Goal: Information Seeking & Learning: Check status

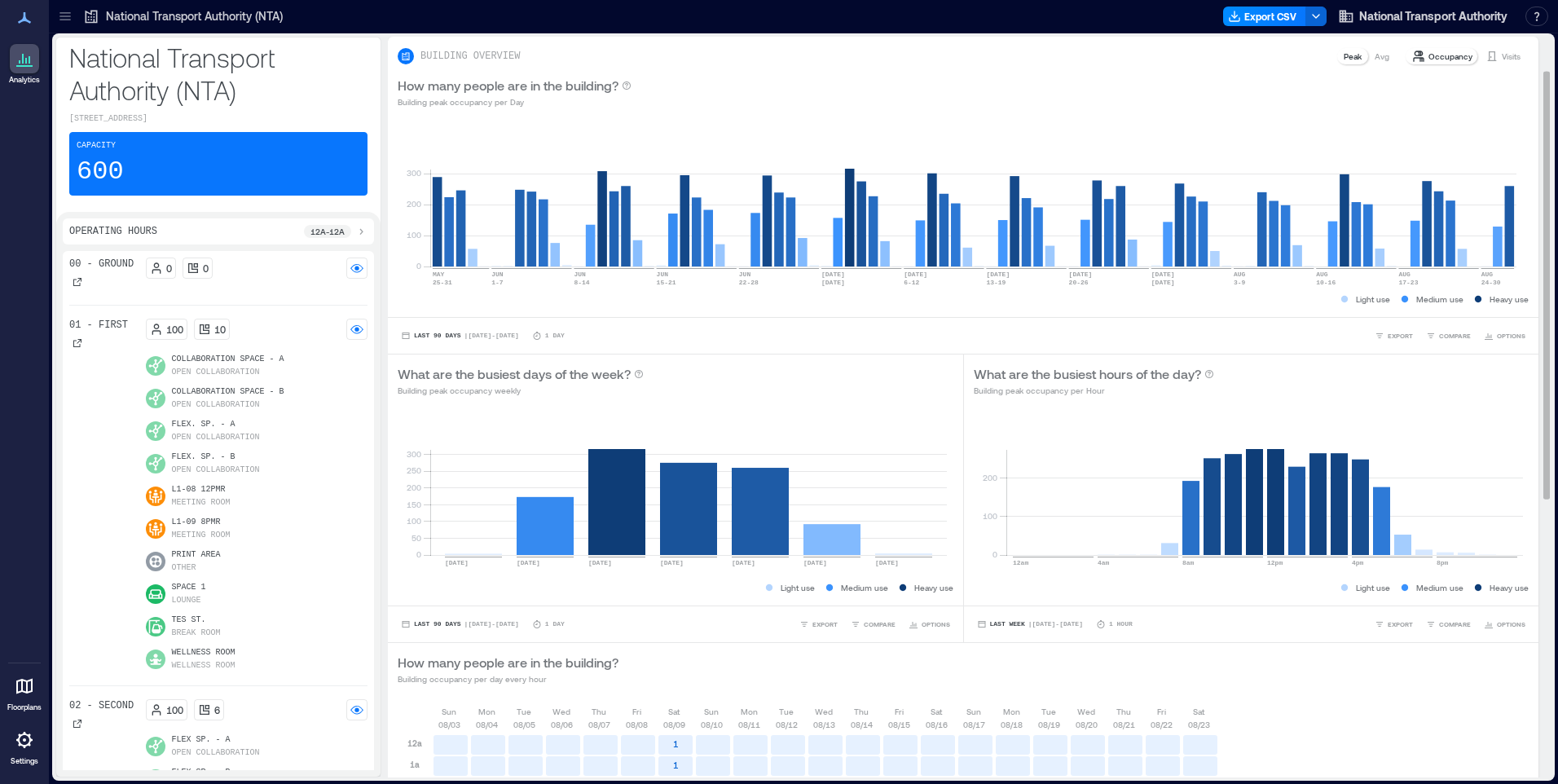
scroll to position [541, 0]
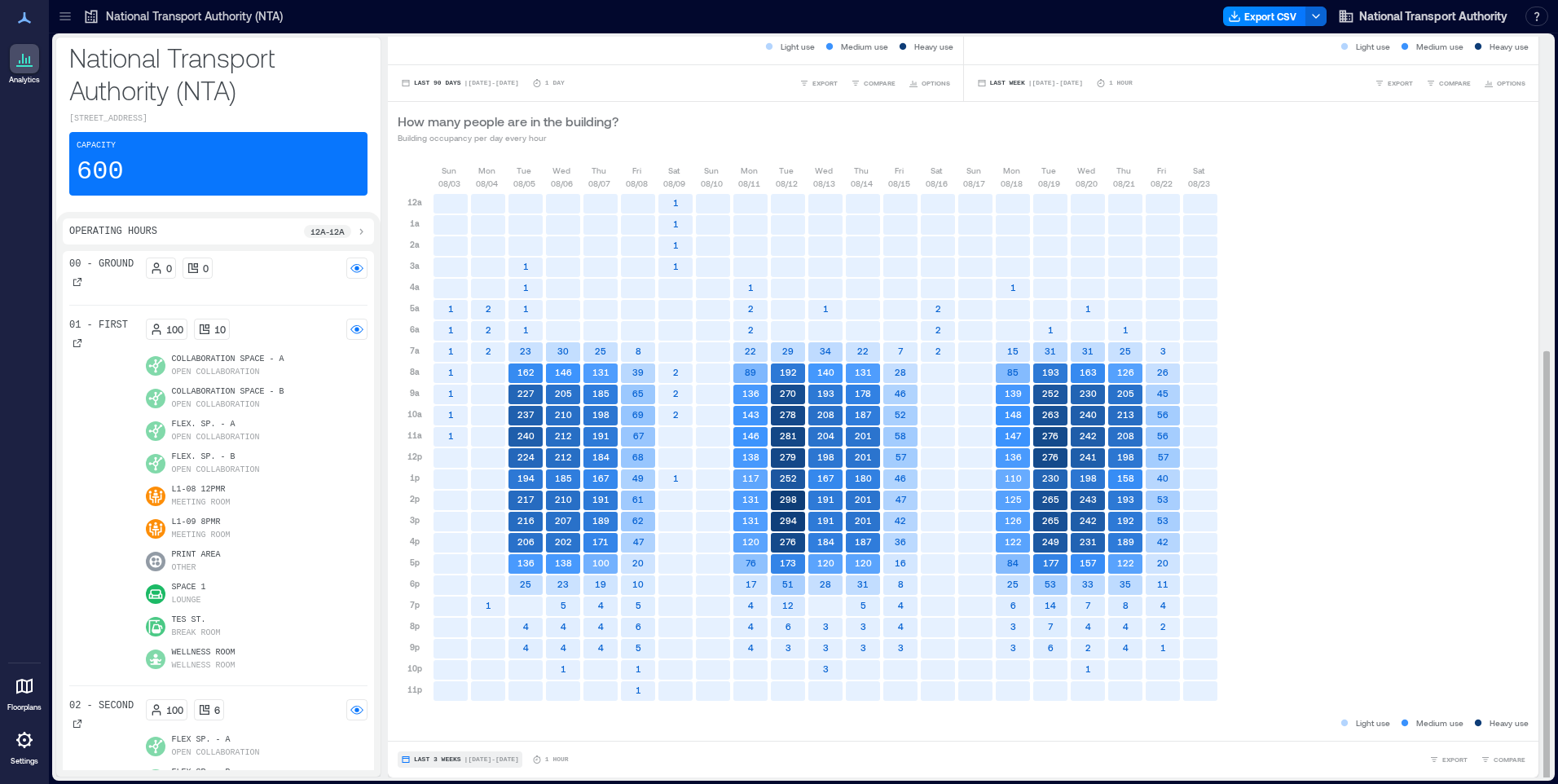
click at [439, 759] on span "Last 3 Weeks" at bounding box center [437, 759] width 48 height 0
click at [422, 727] on span "Custom" at bounding box center [431, 729] width 35 height 11
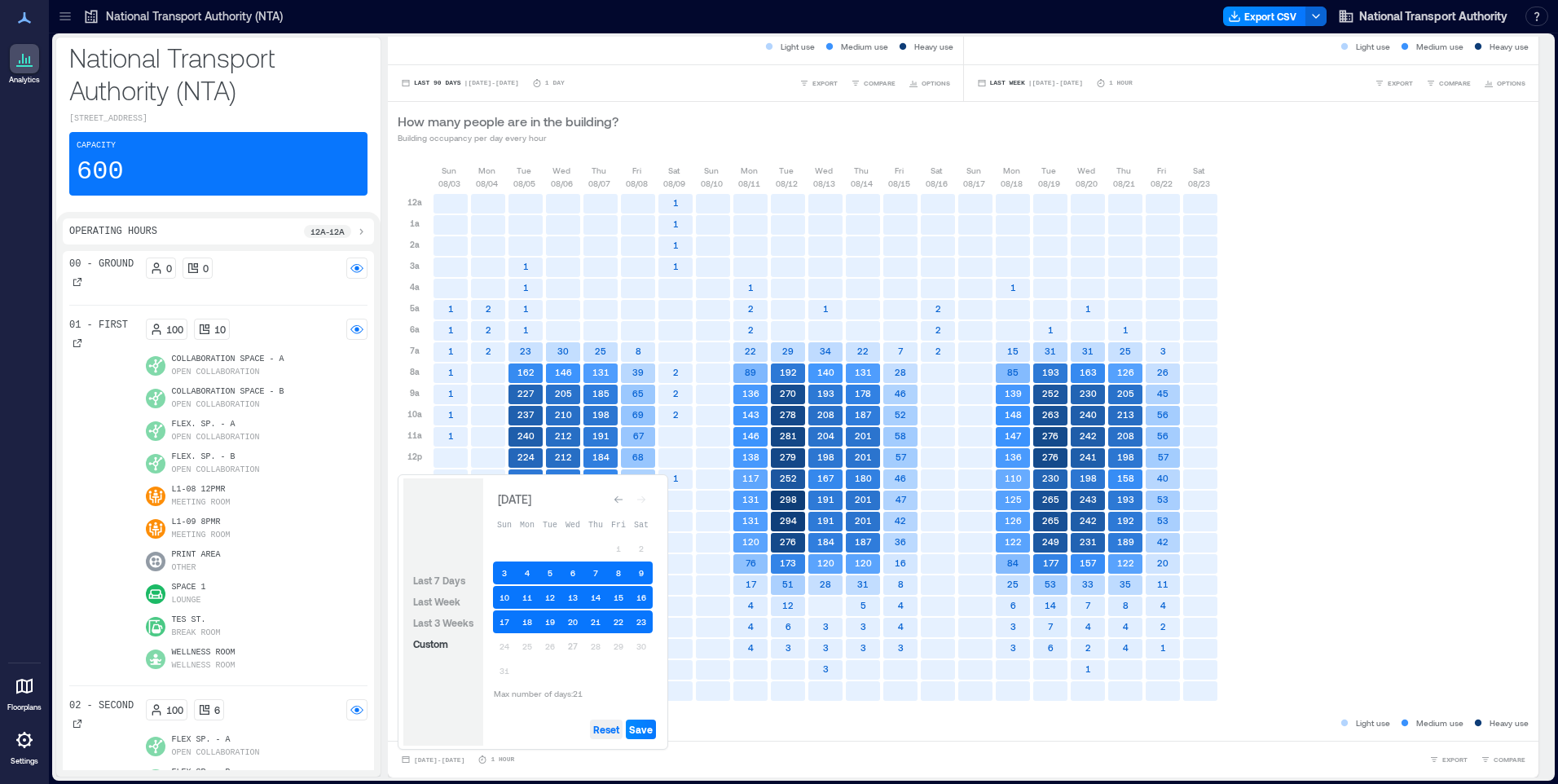
click at [606, 727] on span "Reset" at bounding box center [606, 729] width 26 height 13
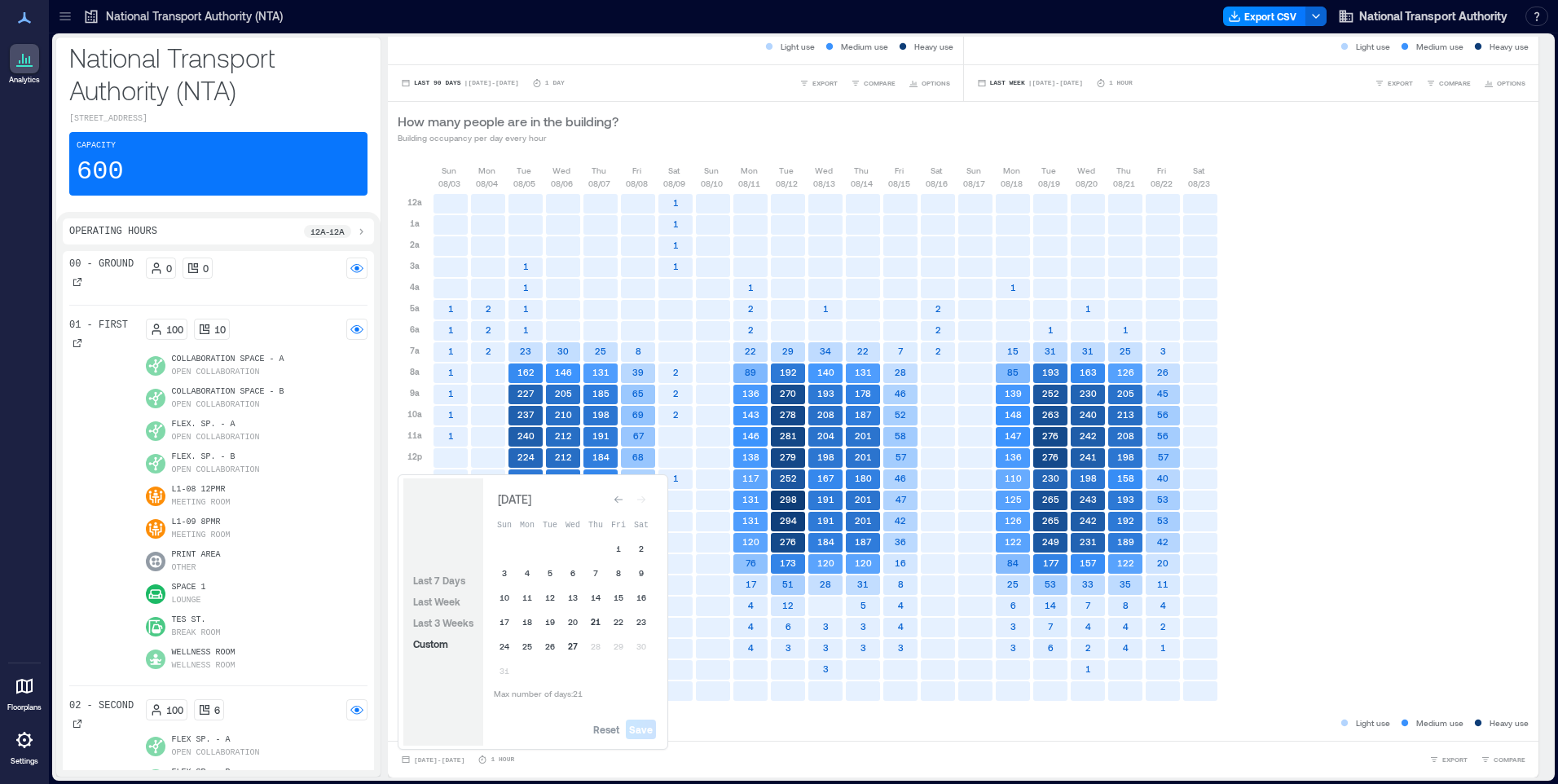
click at [598, 625] on button "21" at bounding box center [596, 622] width 22 height 22
click at [648, 726] on span "Save" at bounding box center [640, 729] width 23 height 13
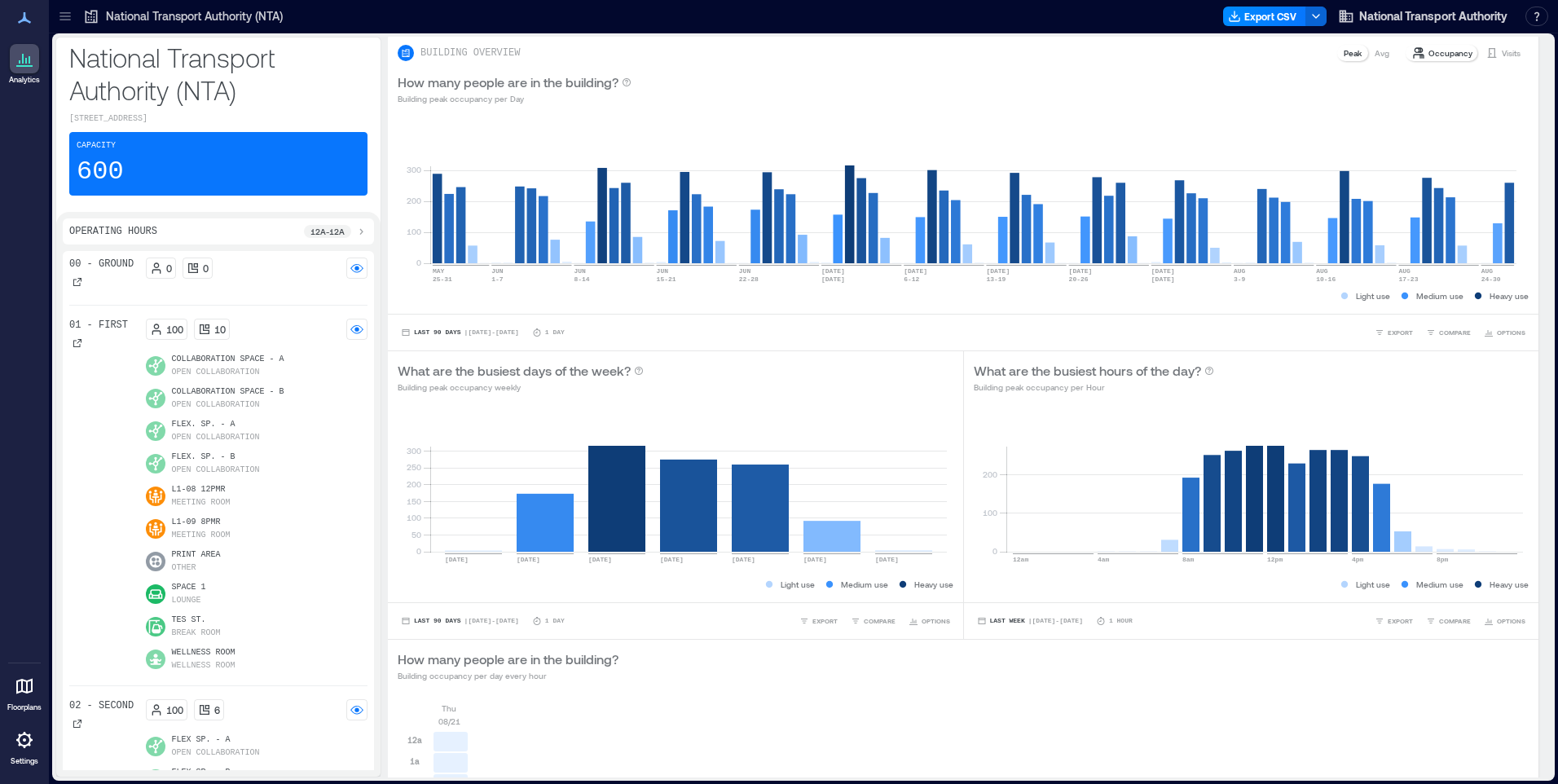
scroll to position [0, 0]
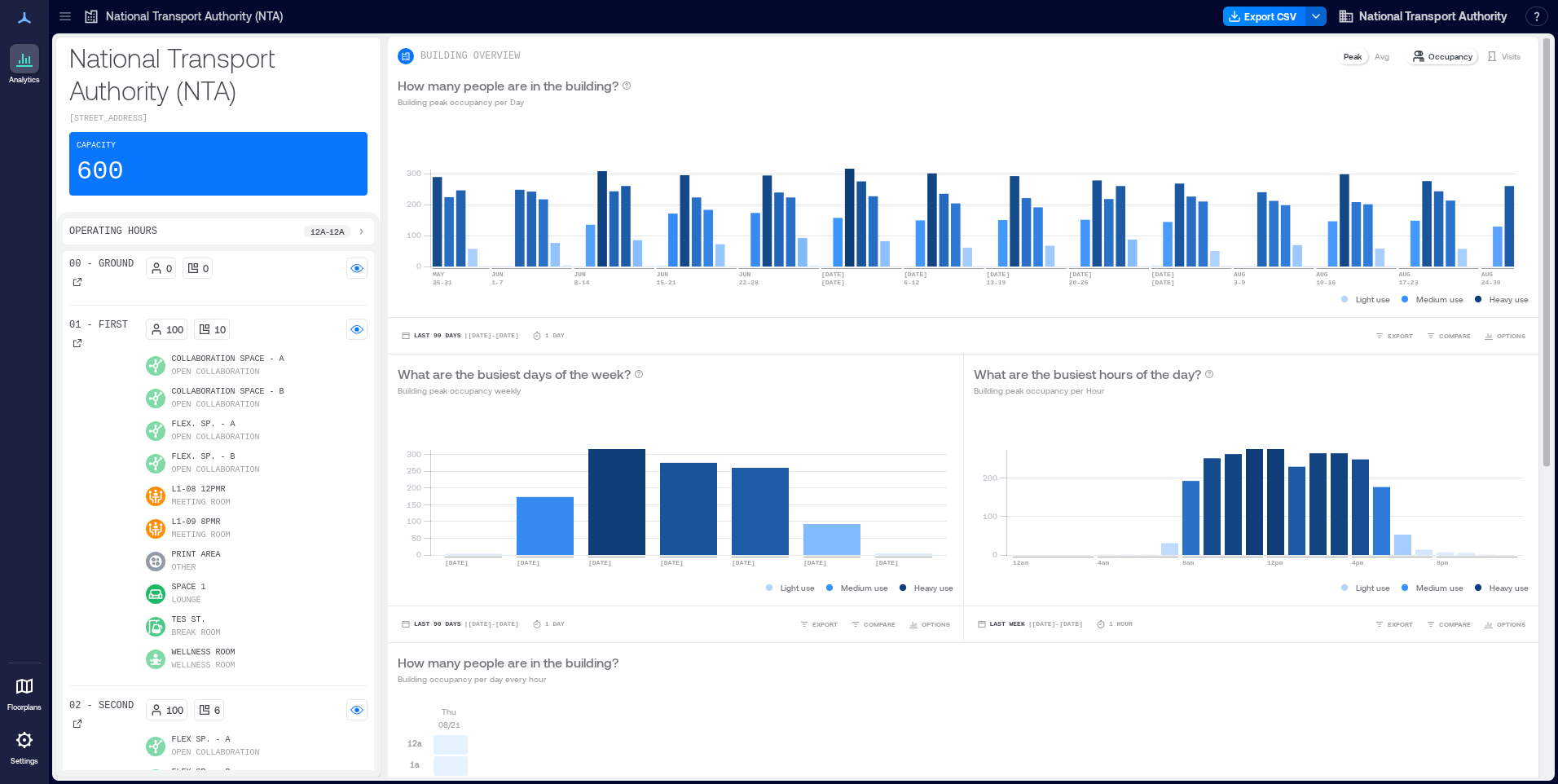
click at [1374, 58] on p "Avg" at bounding box center [1382, 56] width 15 height 13
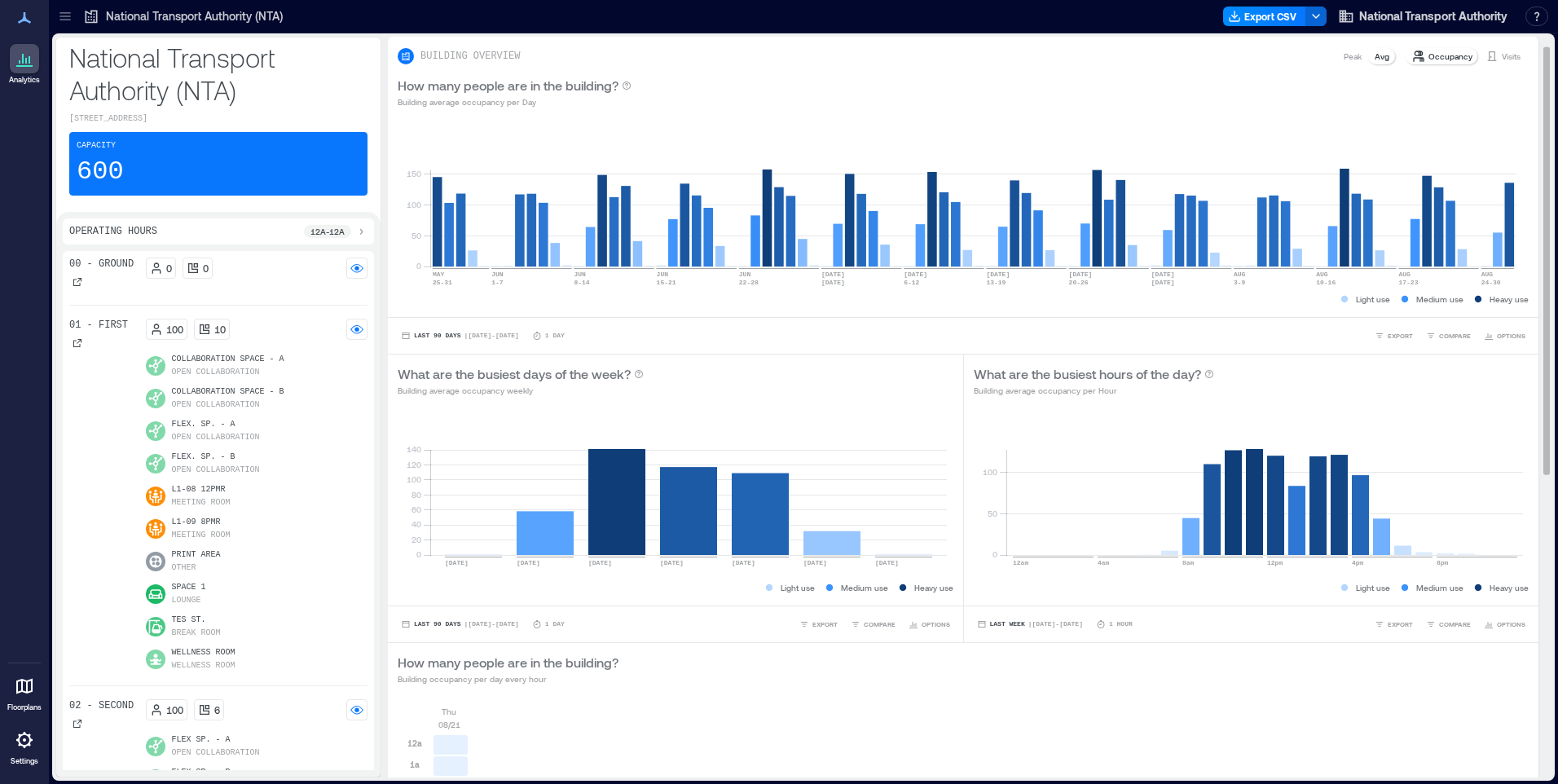
scroll to position [541, 0]
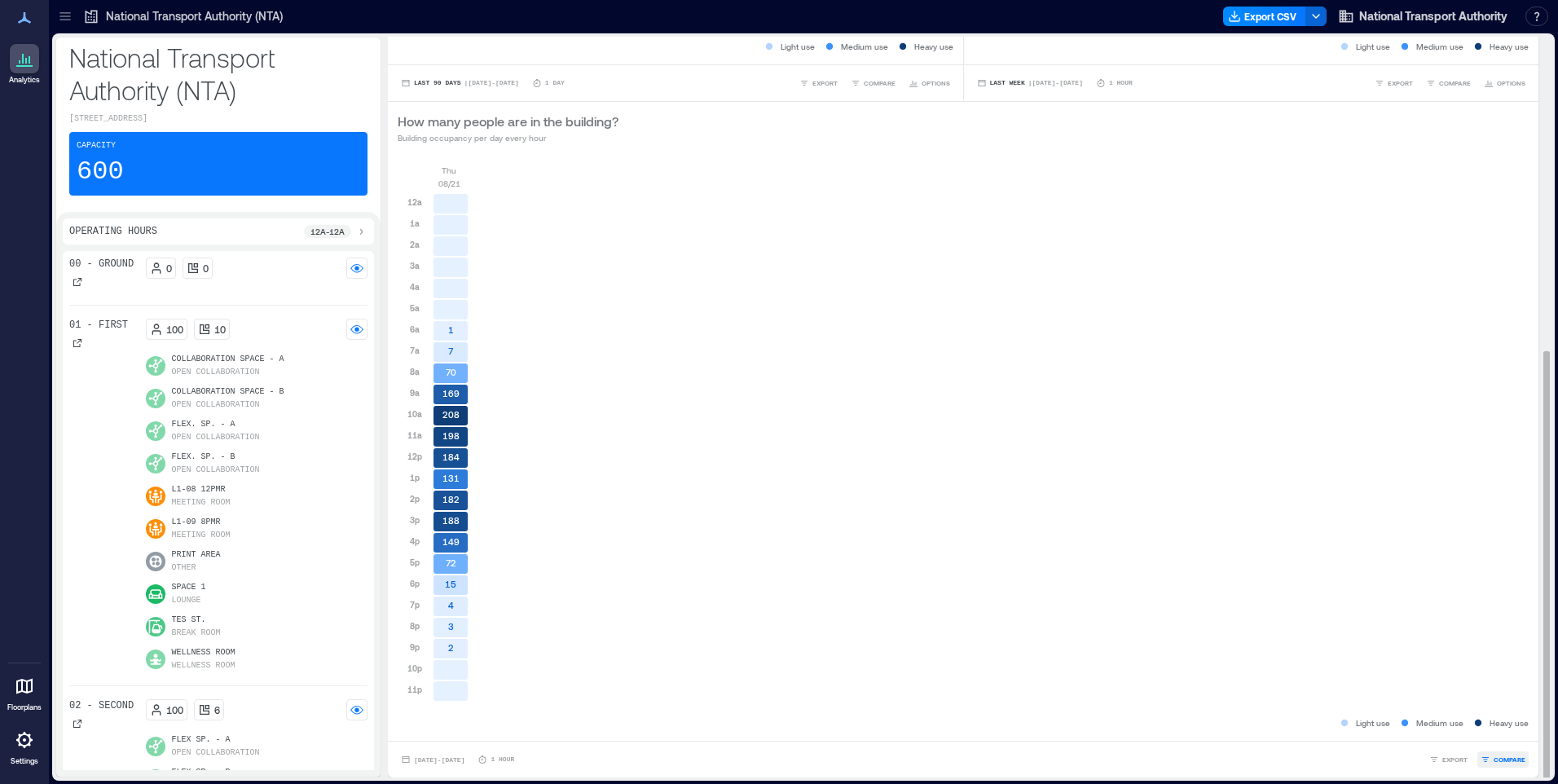
click at [1497, 759] on span "COMPARE" at bounding box center [1509, 759] width 32 height 9
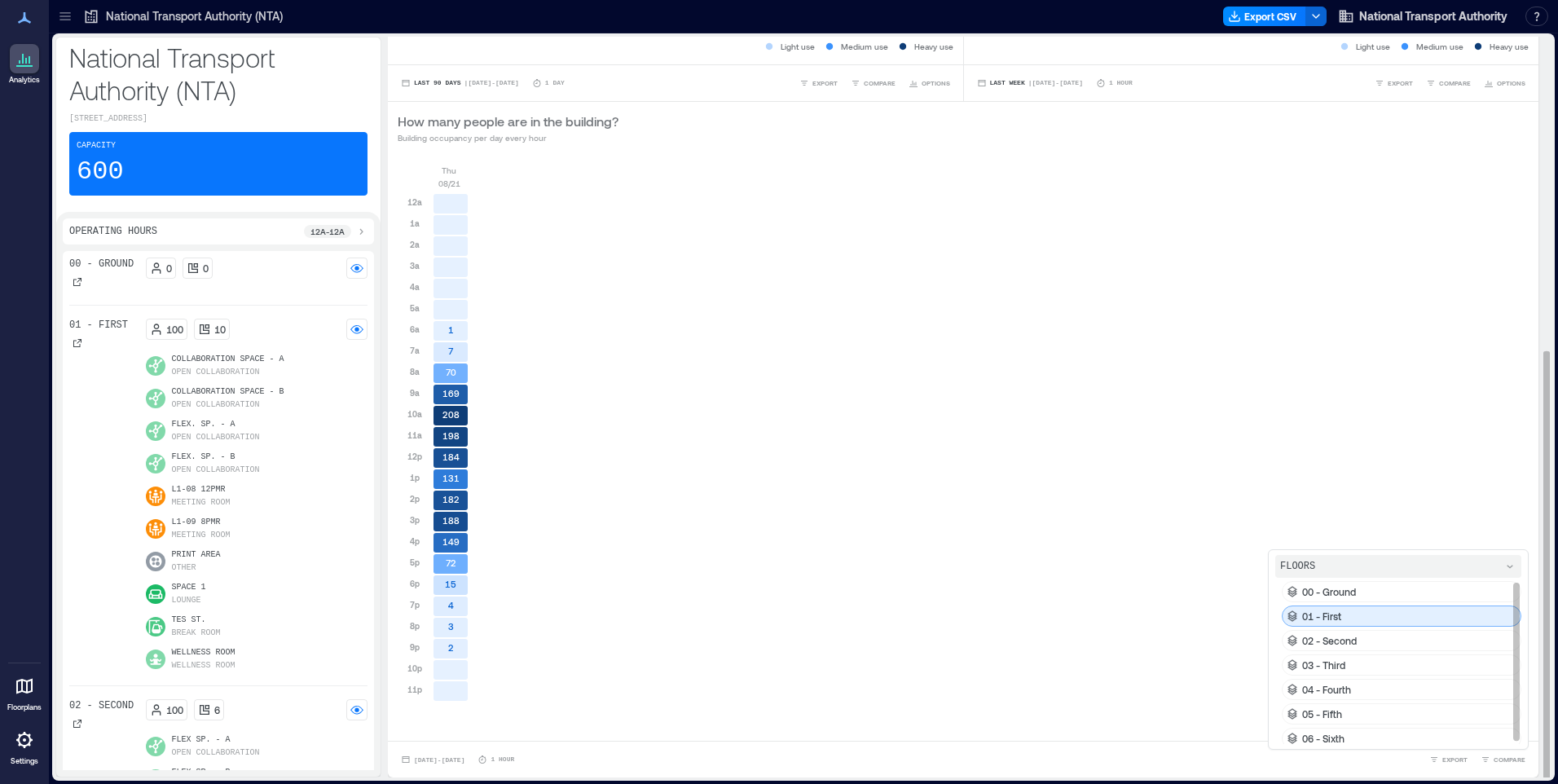
click at [1333, 614] on div "01 - First" at bounding box center [1401, 616] width 240 height 21
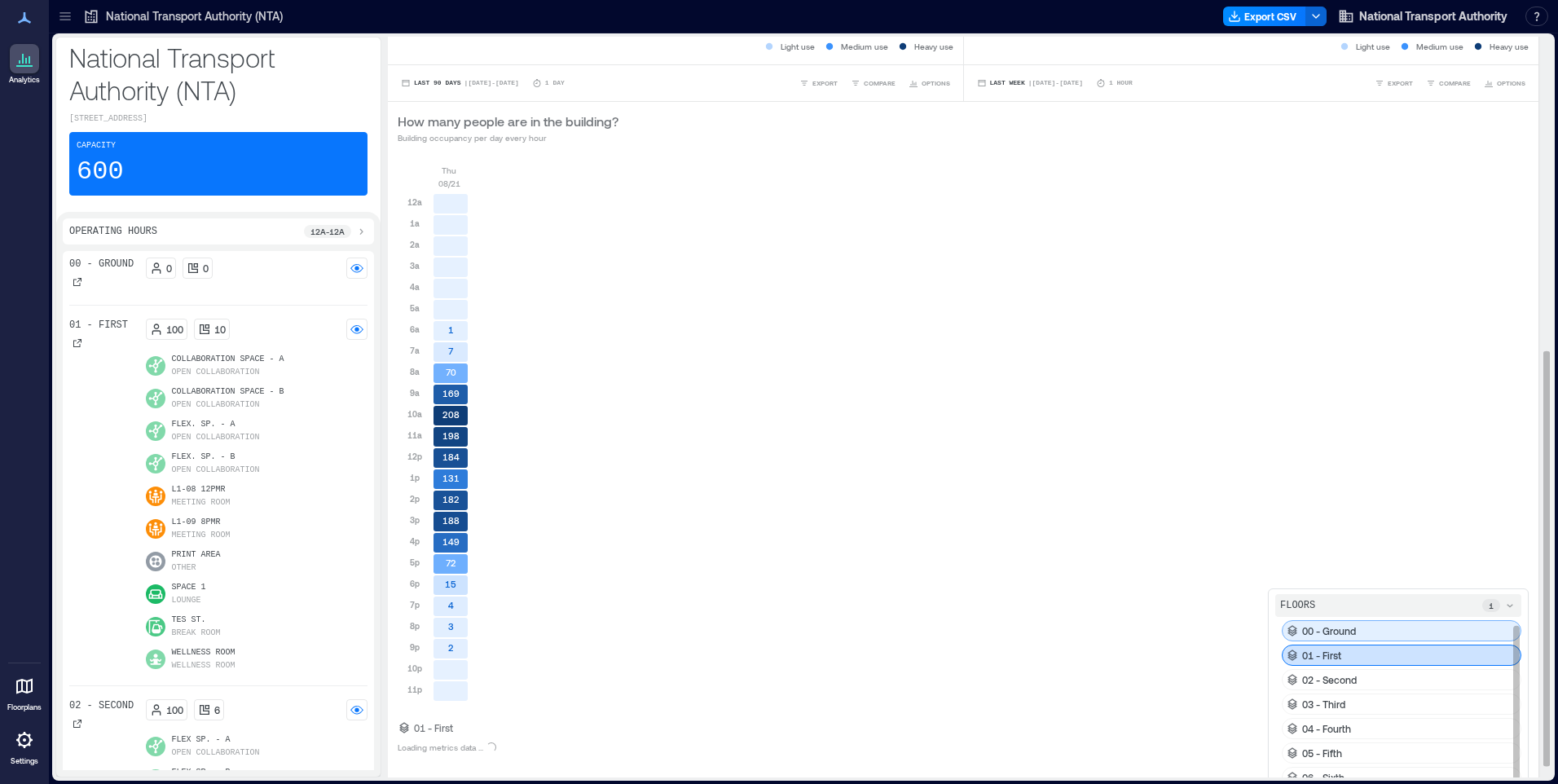
scroll to position [5, 0]
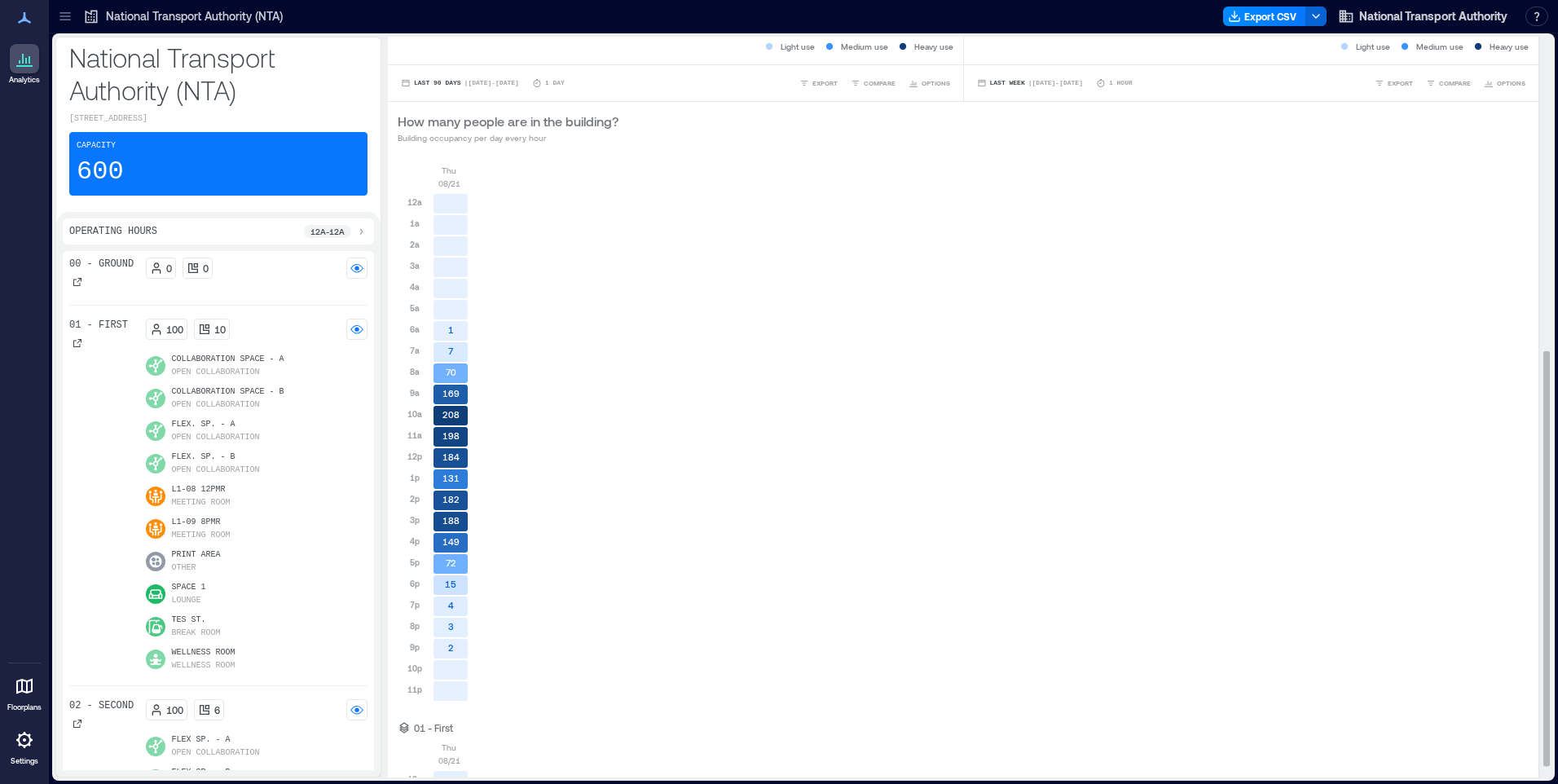
click at [1355, 675] on div "[DATE] 12a 1a 2a 3a 4a 5a 6a 7a 8a 9a 10a 11a 12p 1p 2p 3p 4p 5p 6p 7p 8p 9p 10…" at bounding box center [963, 439] width 1131 height 551
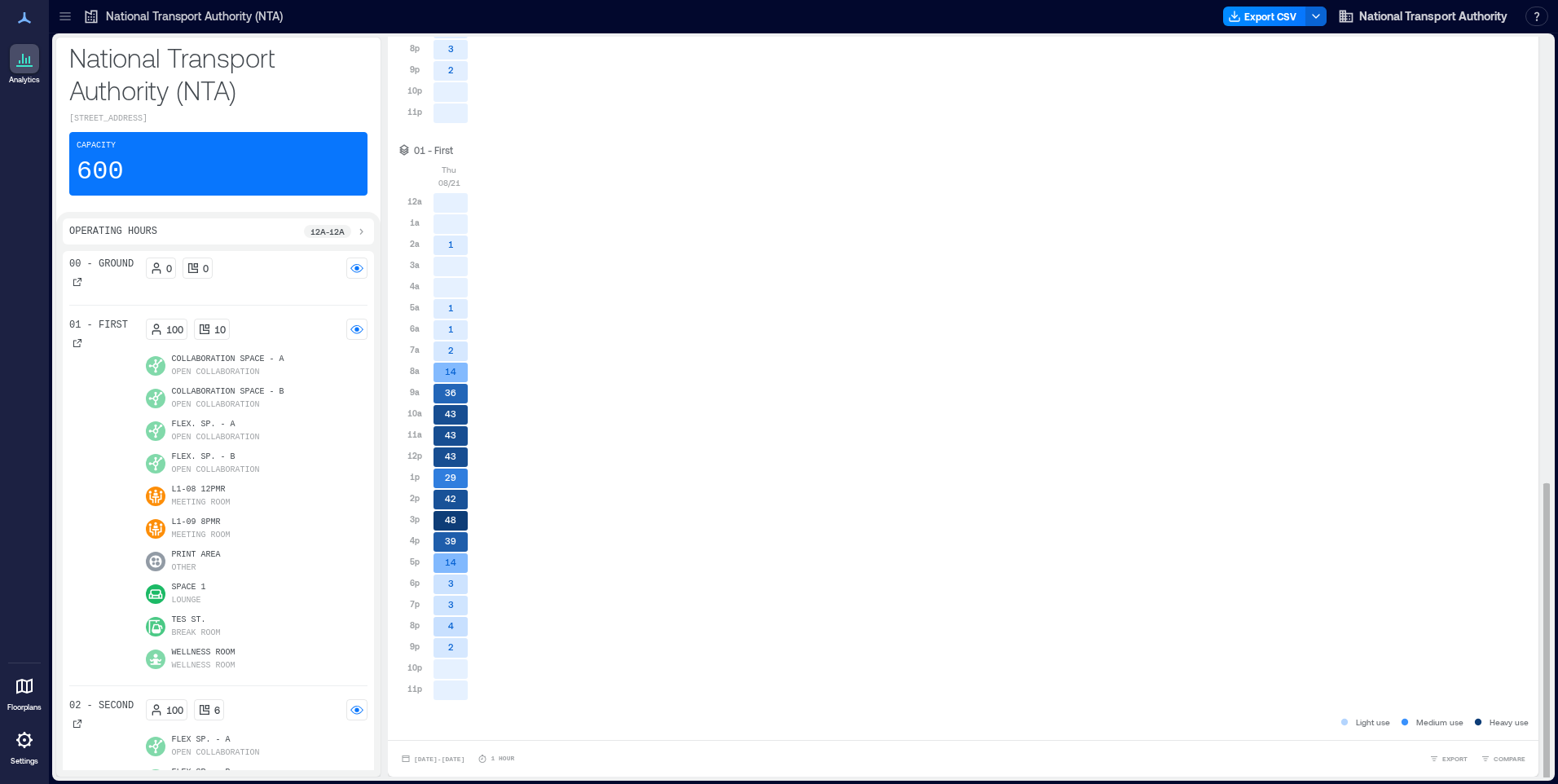
scroll to position [2, 0]
click at [1494, 758] on span "COMPARE" at bounding box center [1509, 758] width 32 height 9
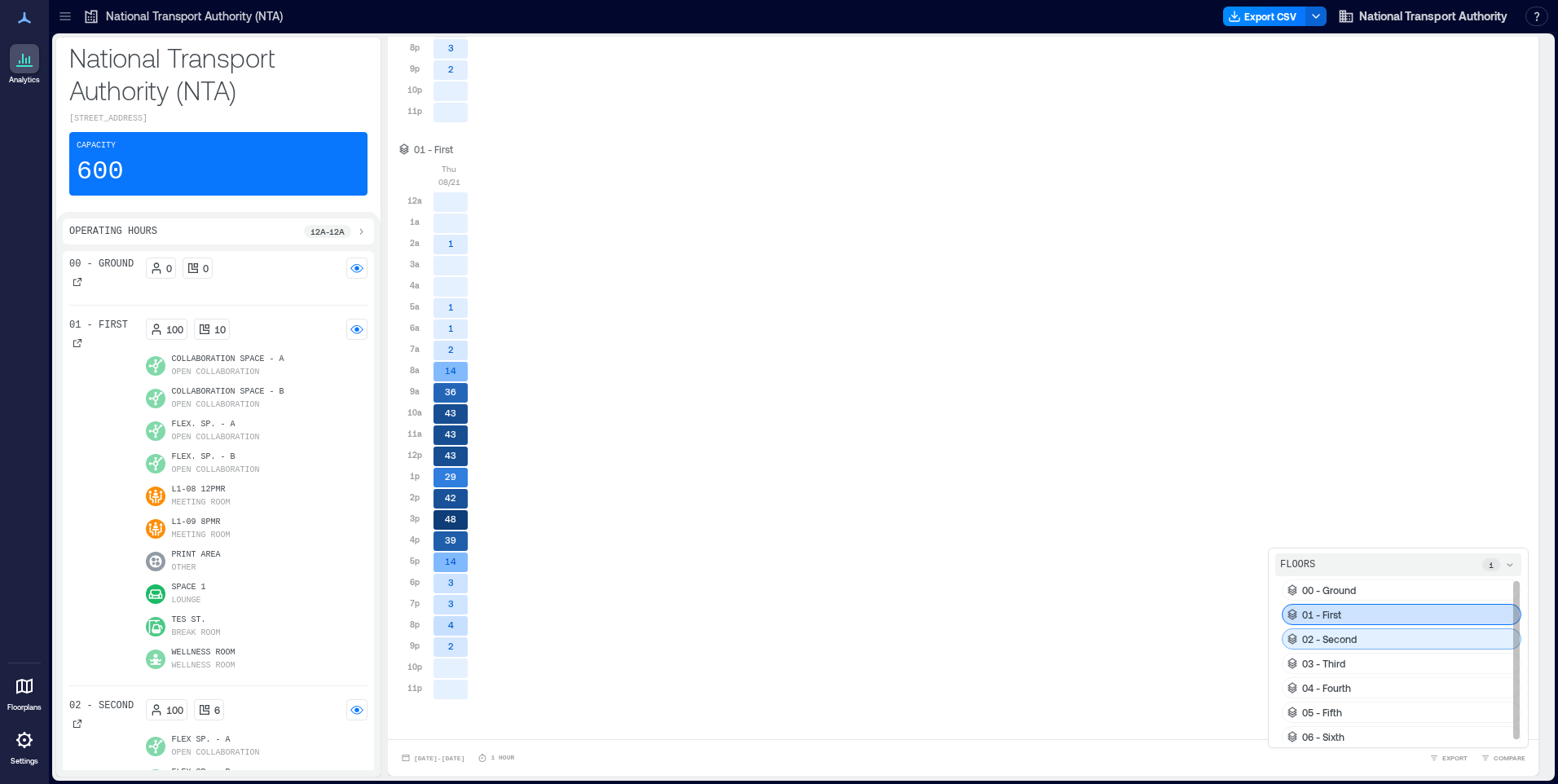
click at [1311, 644] on p "02 - Second" at bounding box center [1329, 638] width 54 height 13
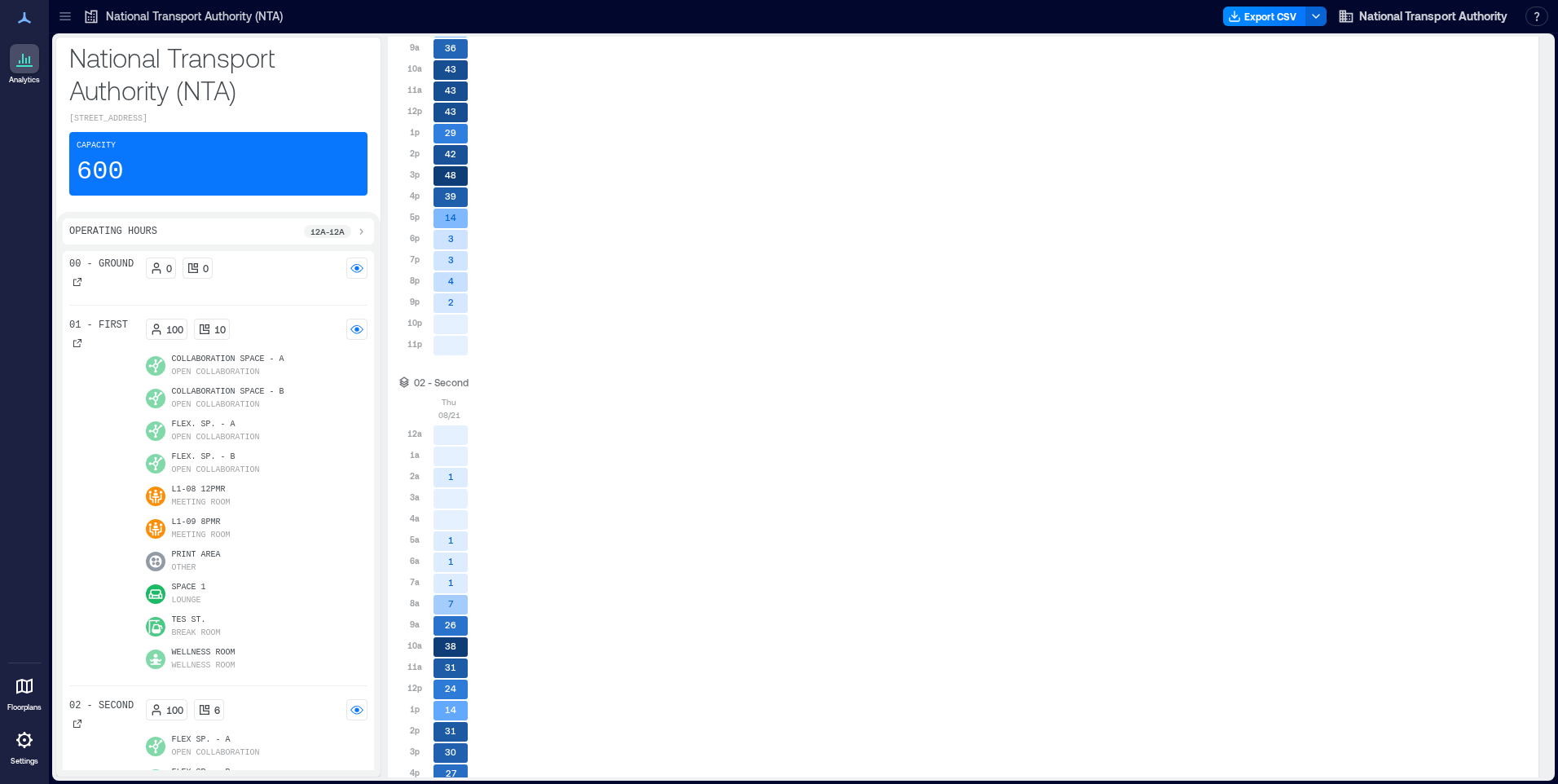
scroll to position [1695, 0]
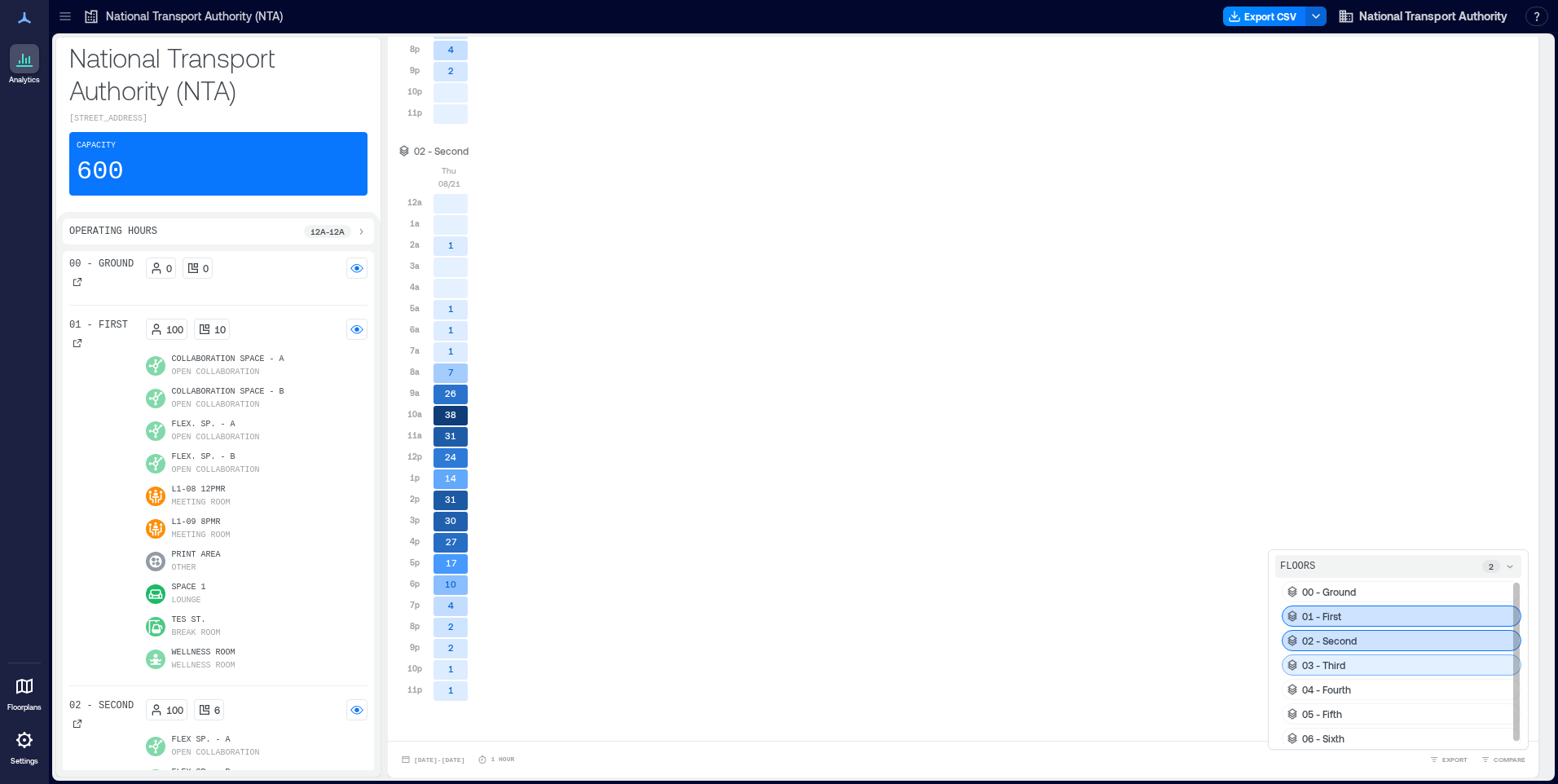
click at [1302, 662] on p "03 - Third" at bounding box center [1324, 665] width 43 height 13
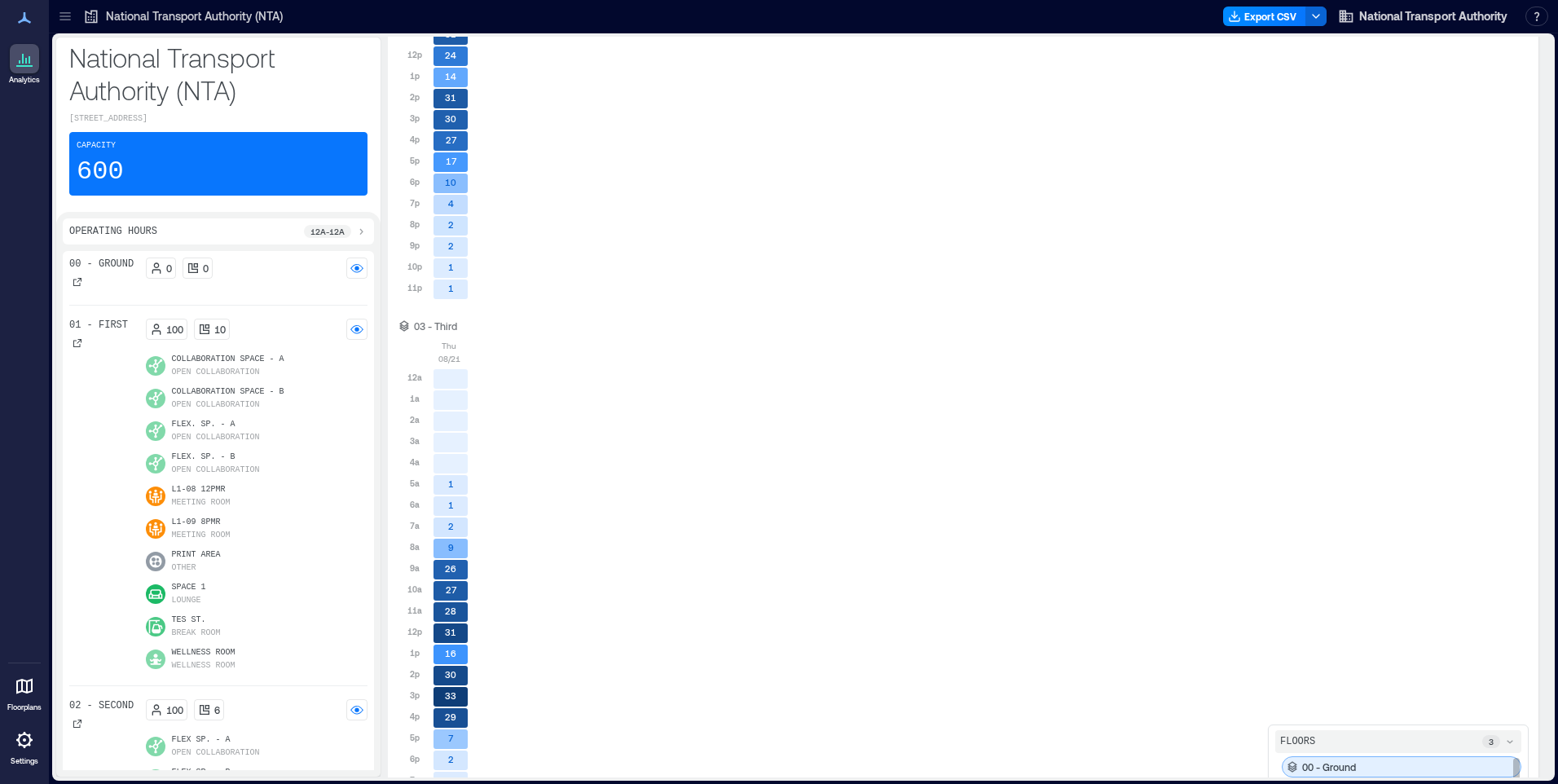
scroll to position [2271, 0]
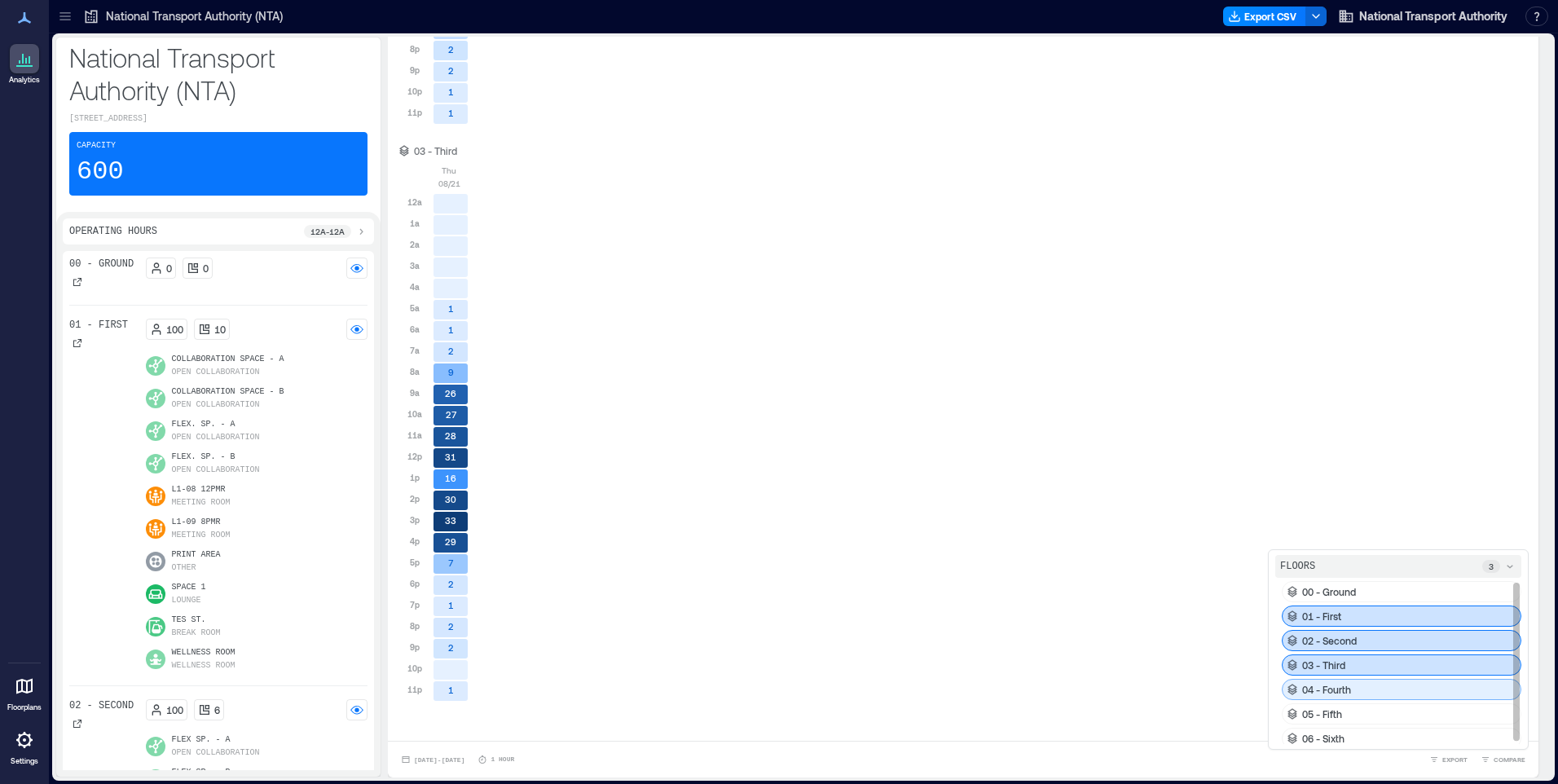
click at [1311, 695] on div "04 - Fourth" at bounding box center [1401, 689] width 240 height 21
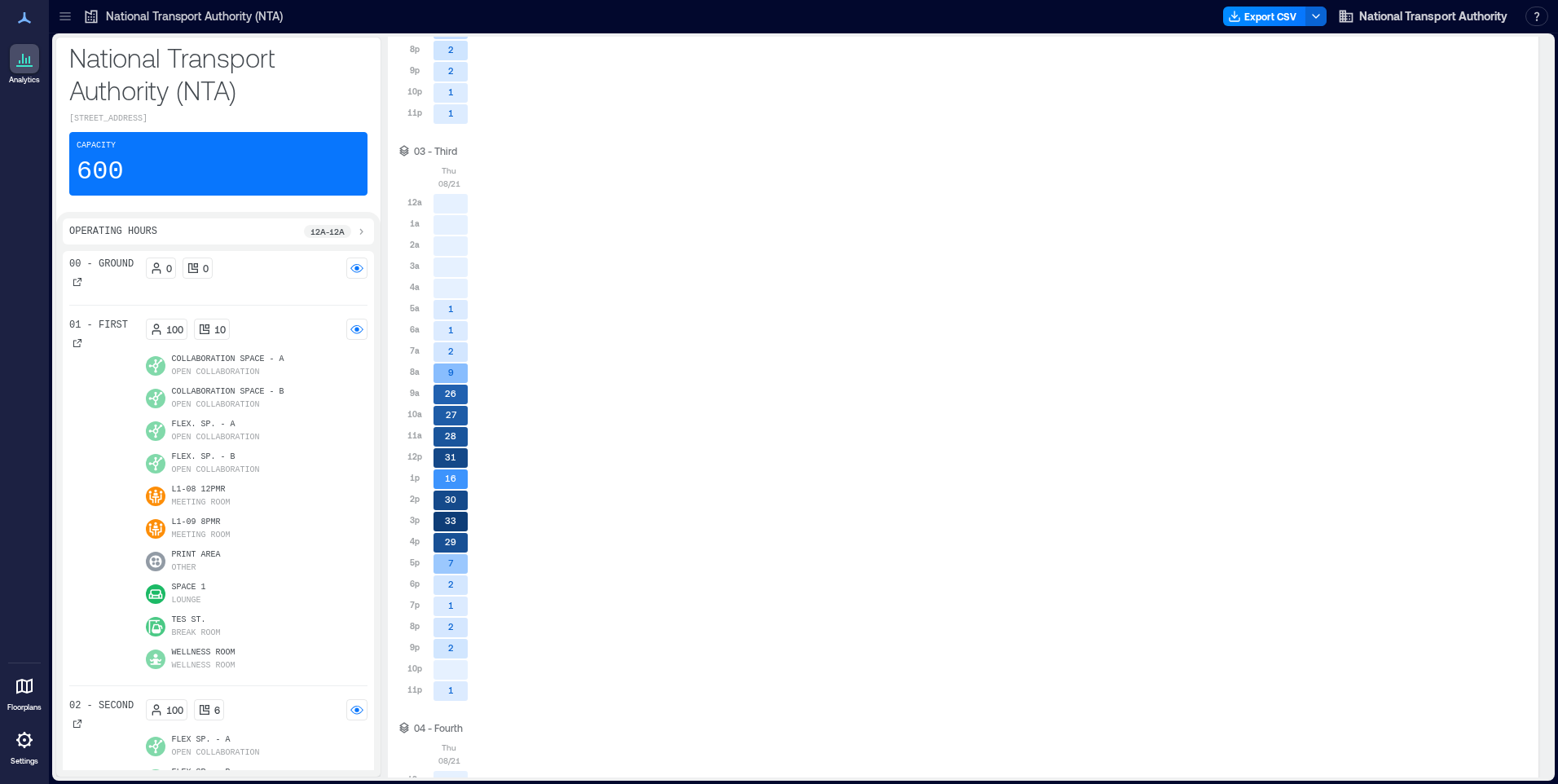
scroll to position [2848, 0]
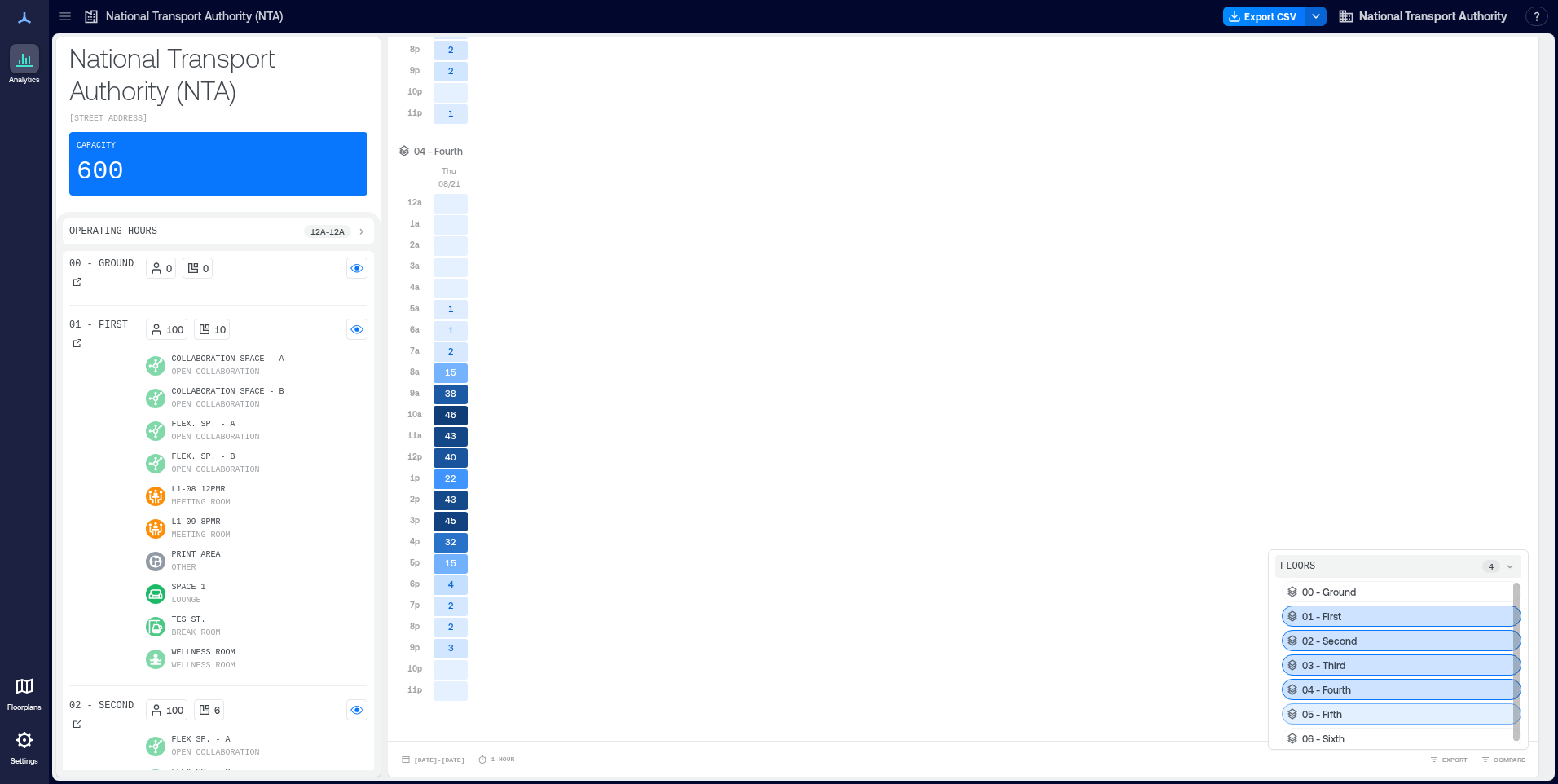
click at [1312, 704] on div "05 - Fifth" at bounding box center [1401, 713] width 240 height 21
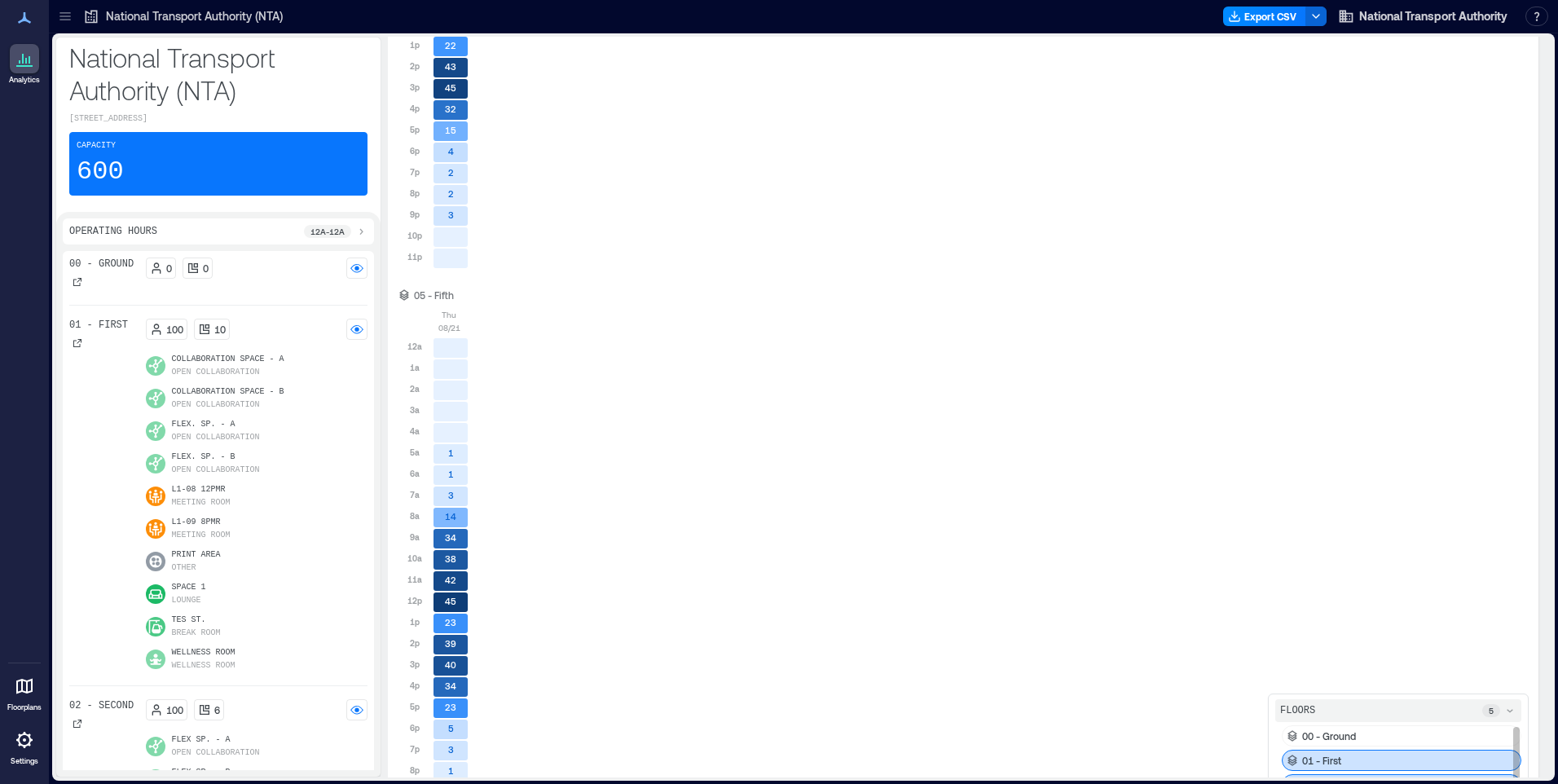
scroll to position [3424, 0]
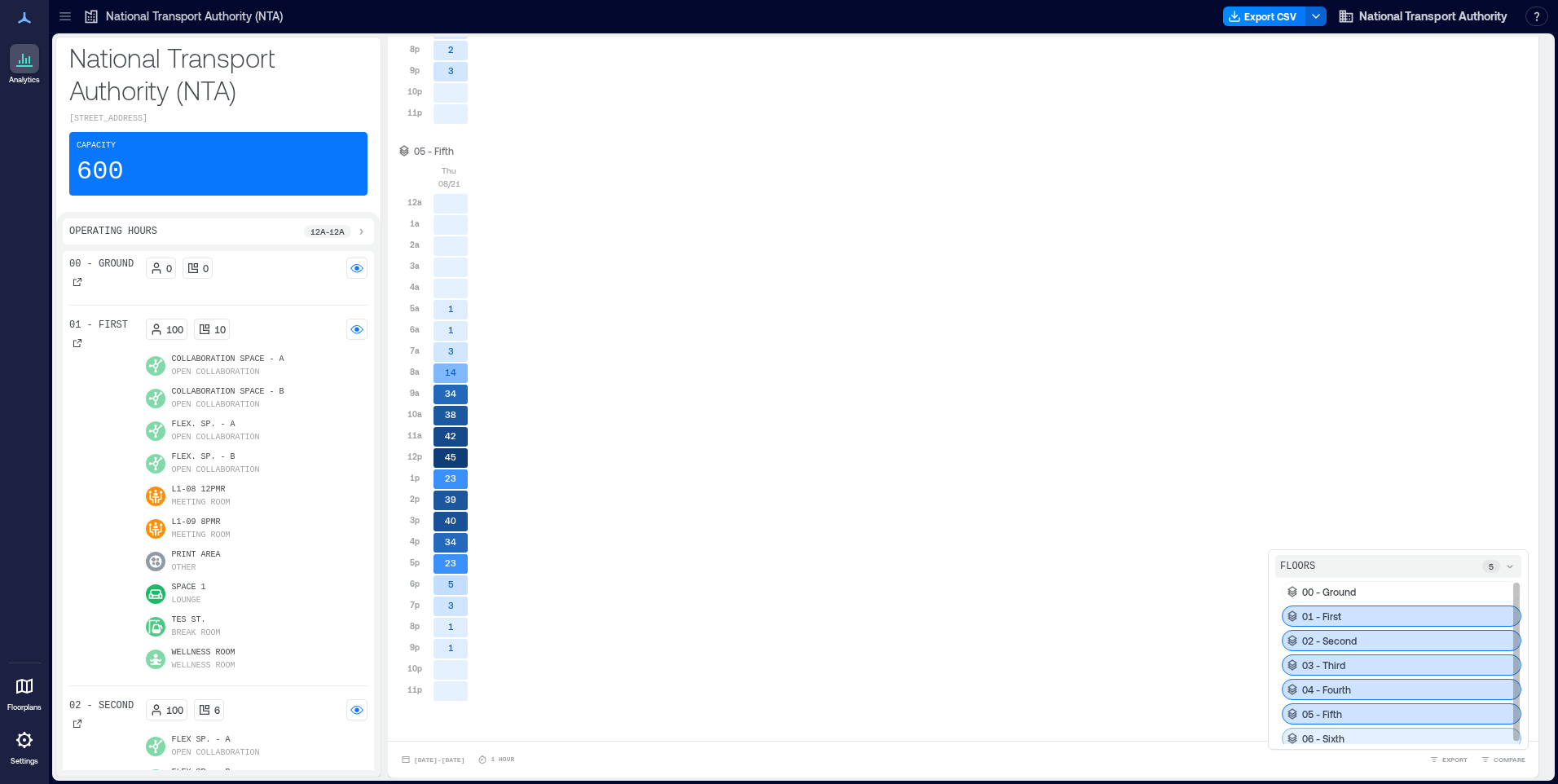
click at [1329, 733] on p "06 - Sixth" at bounding box center [1323, 738] width 42 height 13
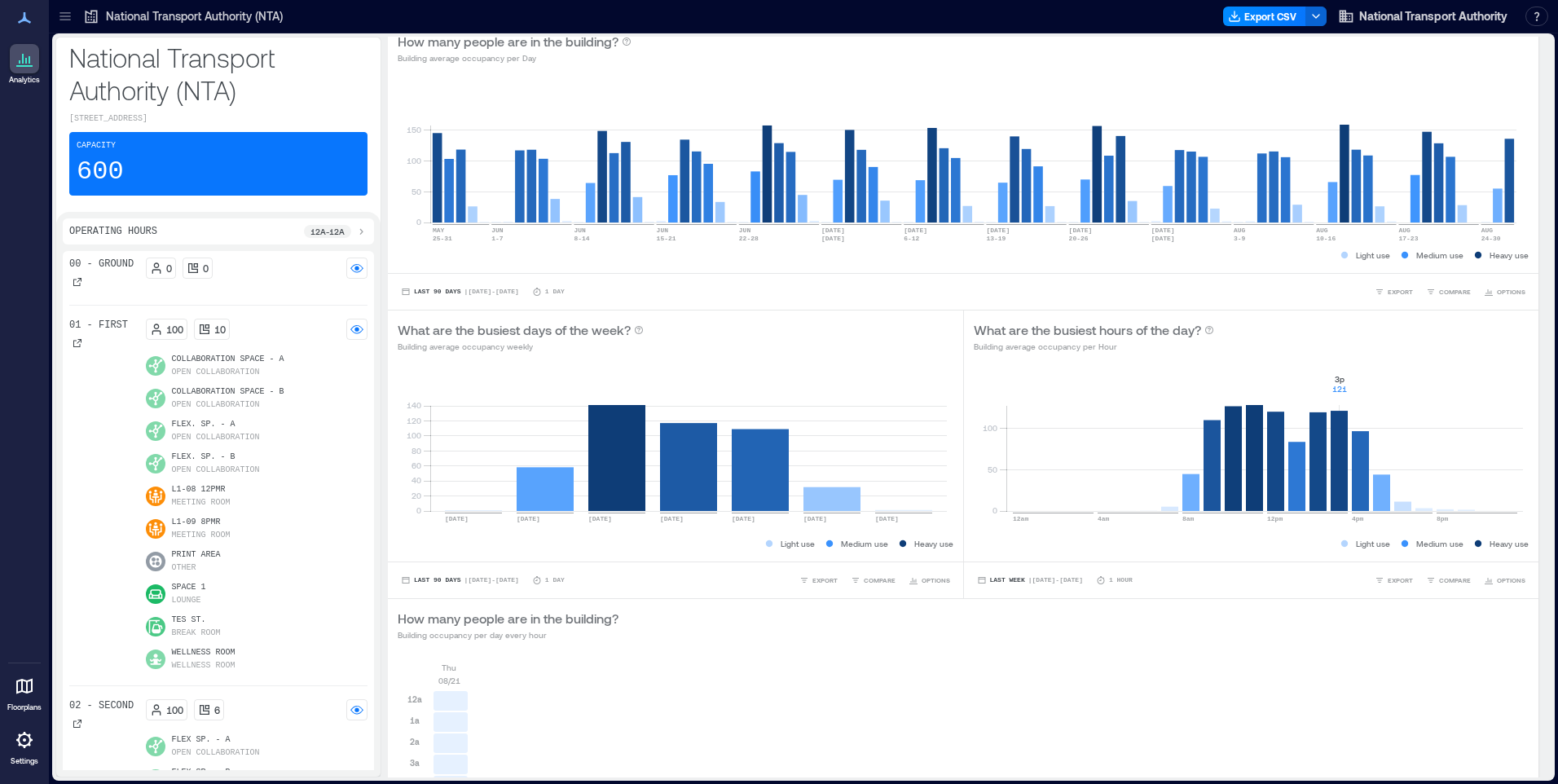
scroll to position [0, 0]
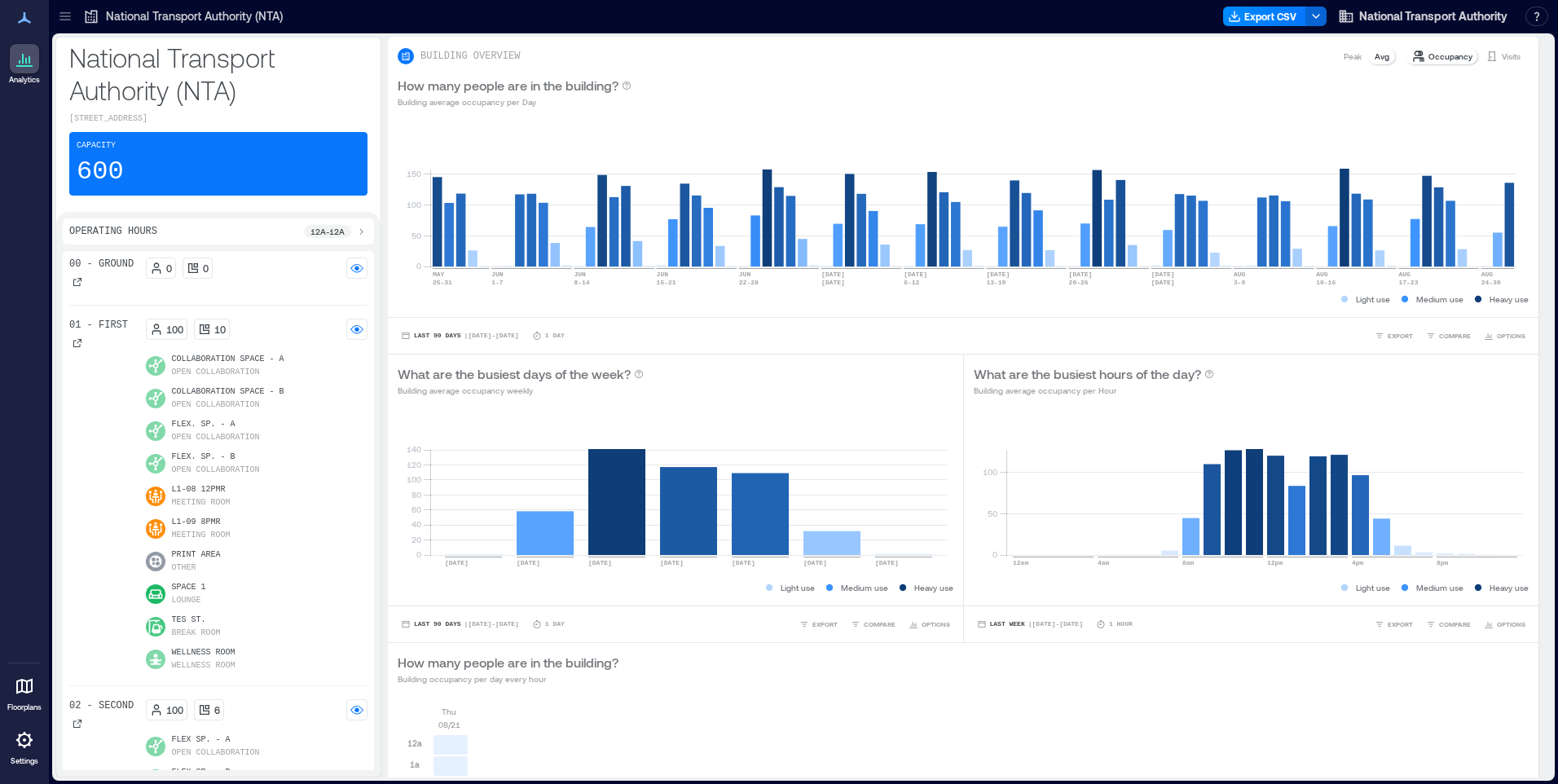
click at [1343, 55] on p "Peak" at bounding box center [1352, 56] width 18 height 13
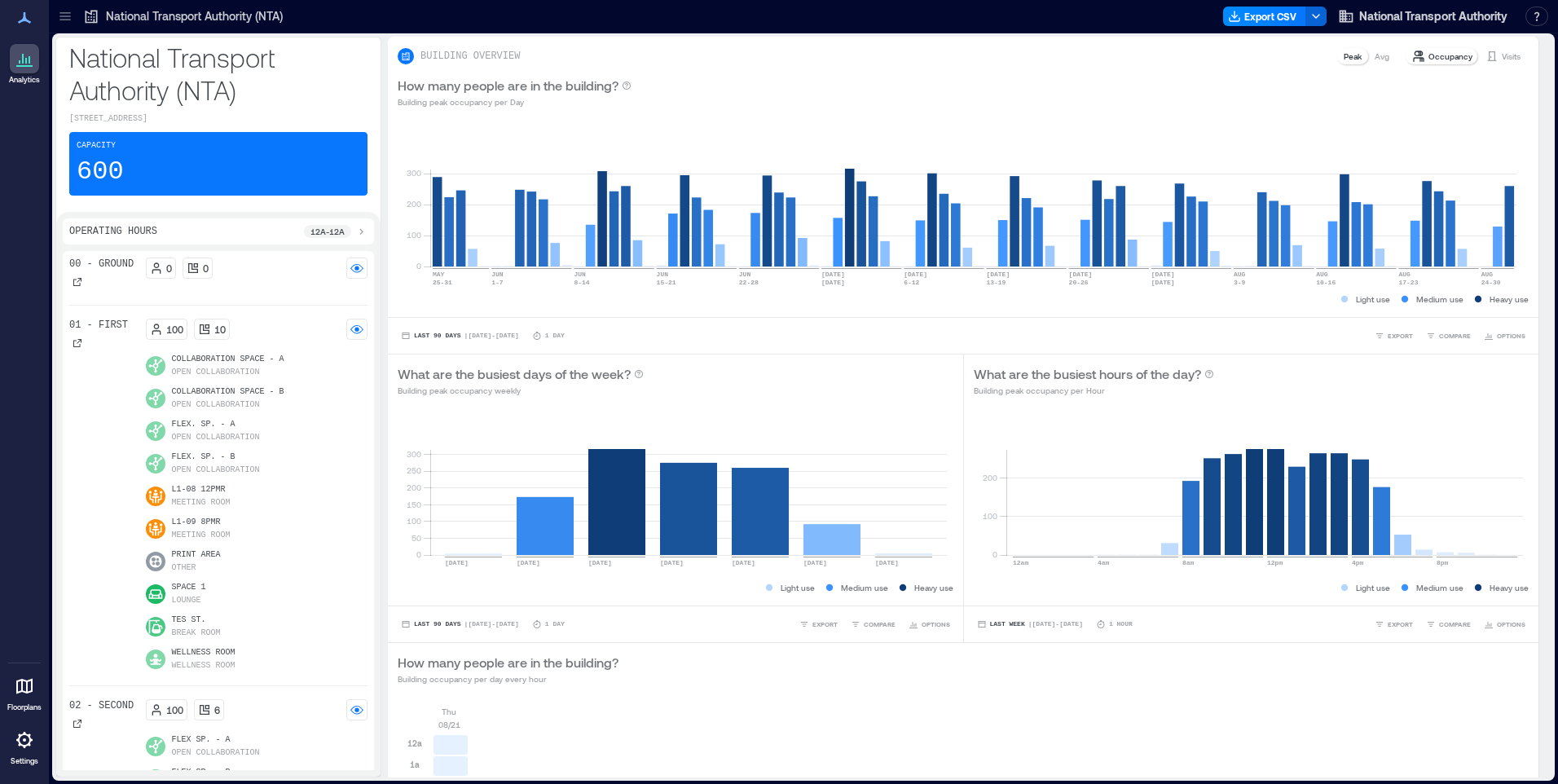
click at [1374, 57] on p "Avg" at bounding box center [1382, 56] width 15 height 13
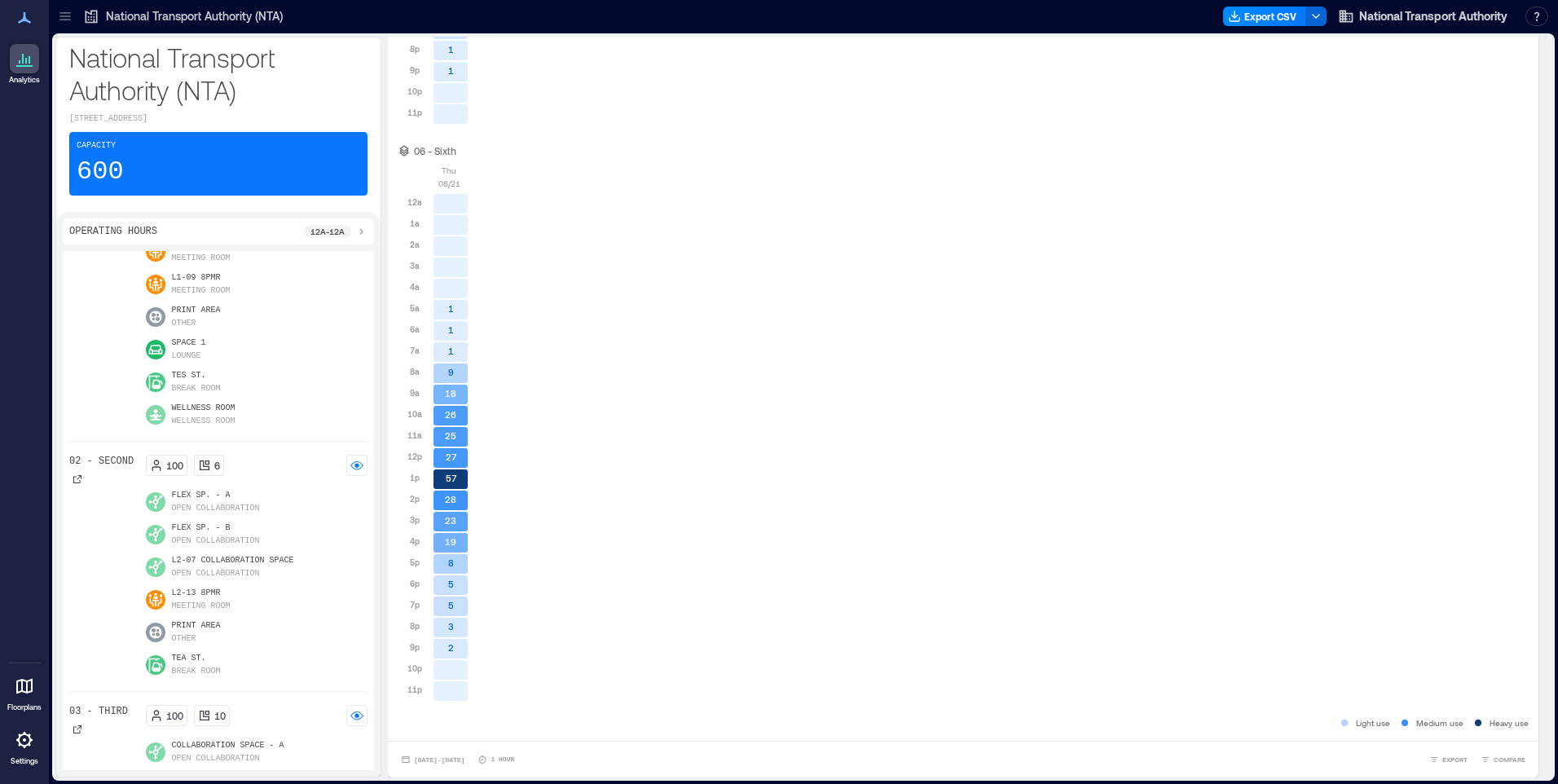
scroll to position [2, 0]
click at [435, 759] on span "[DATE] - [DATE]" at bounding box center [439, 758] width 50 height 7
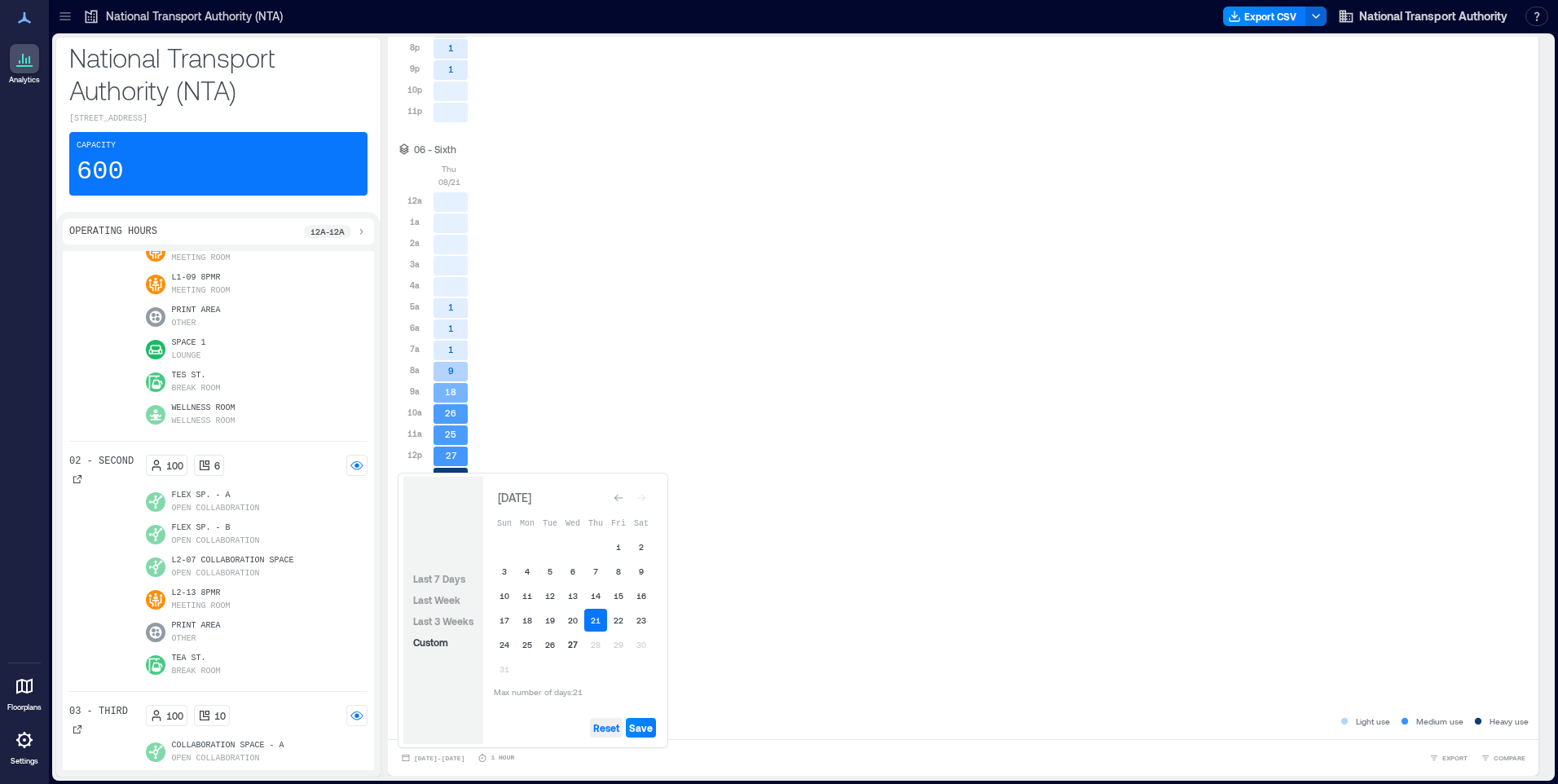
click at [619, 727] on span "Reset" at bounding box center [606, 727] width 26 height 13
click at [572, 620] on button "20" at bounding box center [572, 620] width 22 height 22
click at [639, 727] on span "Save" at bounding box center [640, 727] width 23 height 13
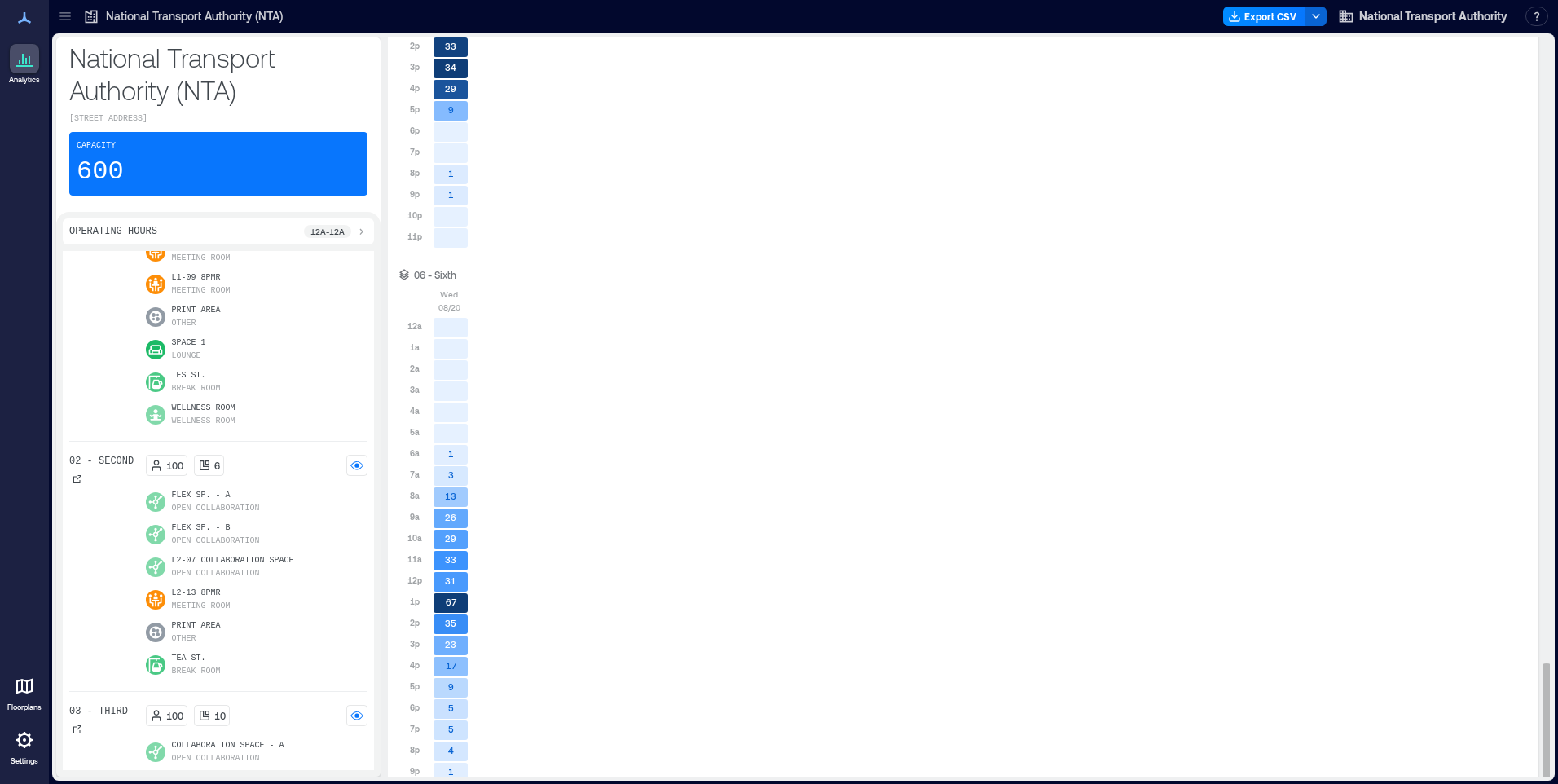
scroll to position [4001, 0]
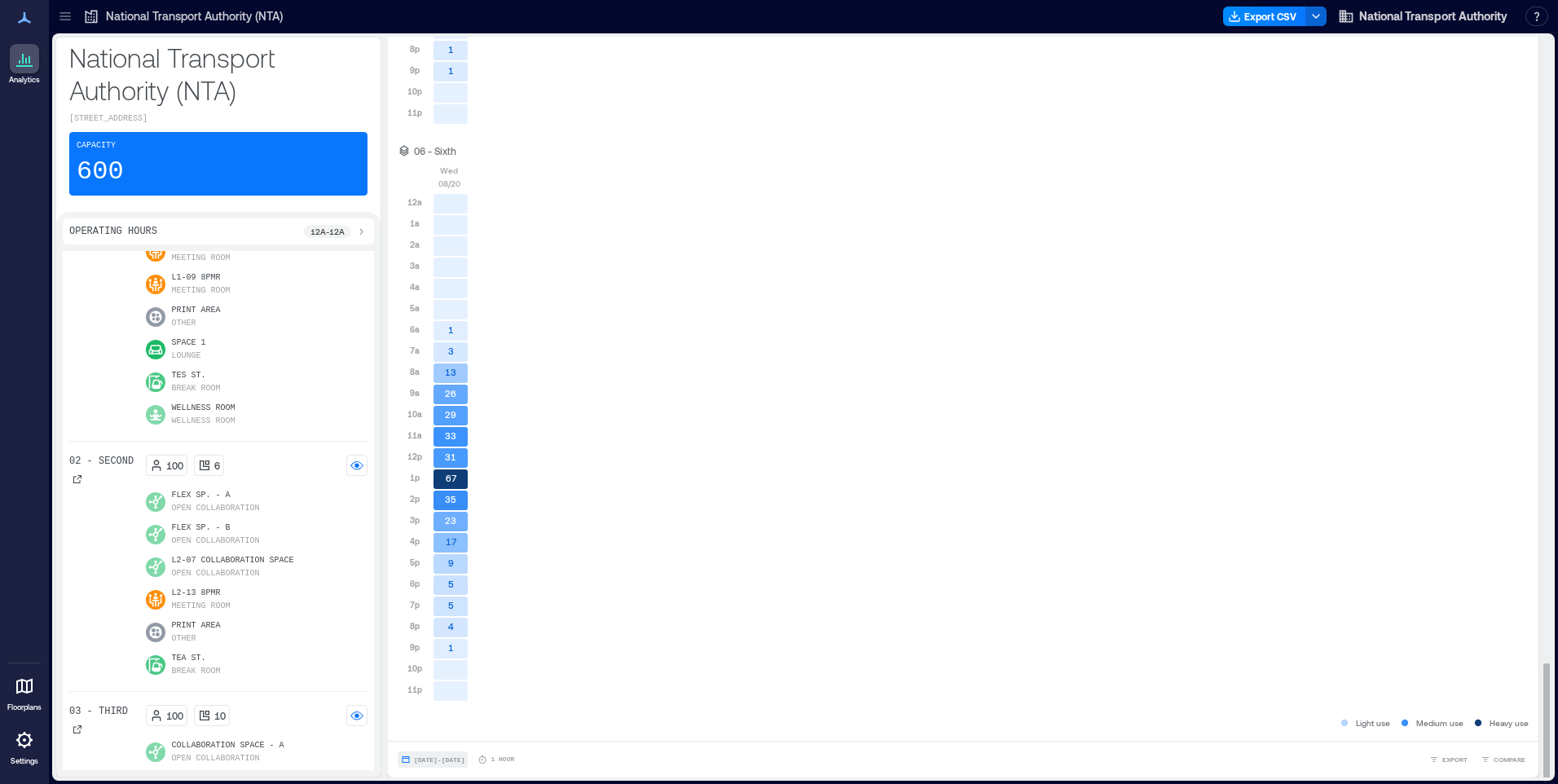
click at [432, 763] on span "[DATE] - [DATE]" at bounding box center [439, 759] width 50 height 9
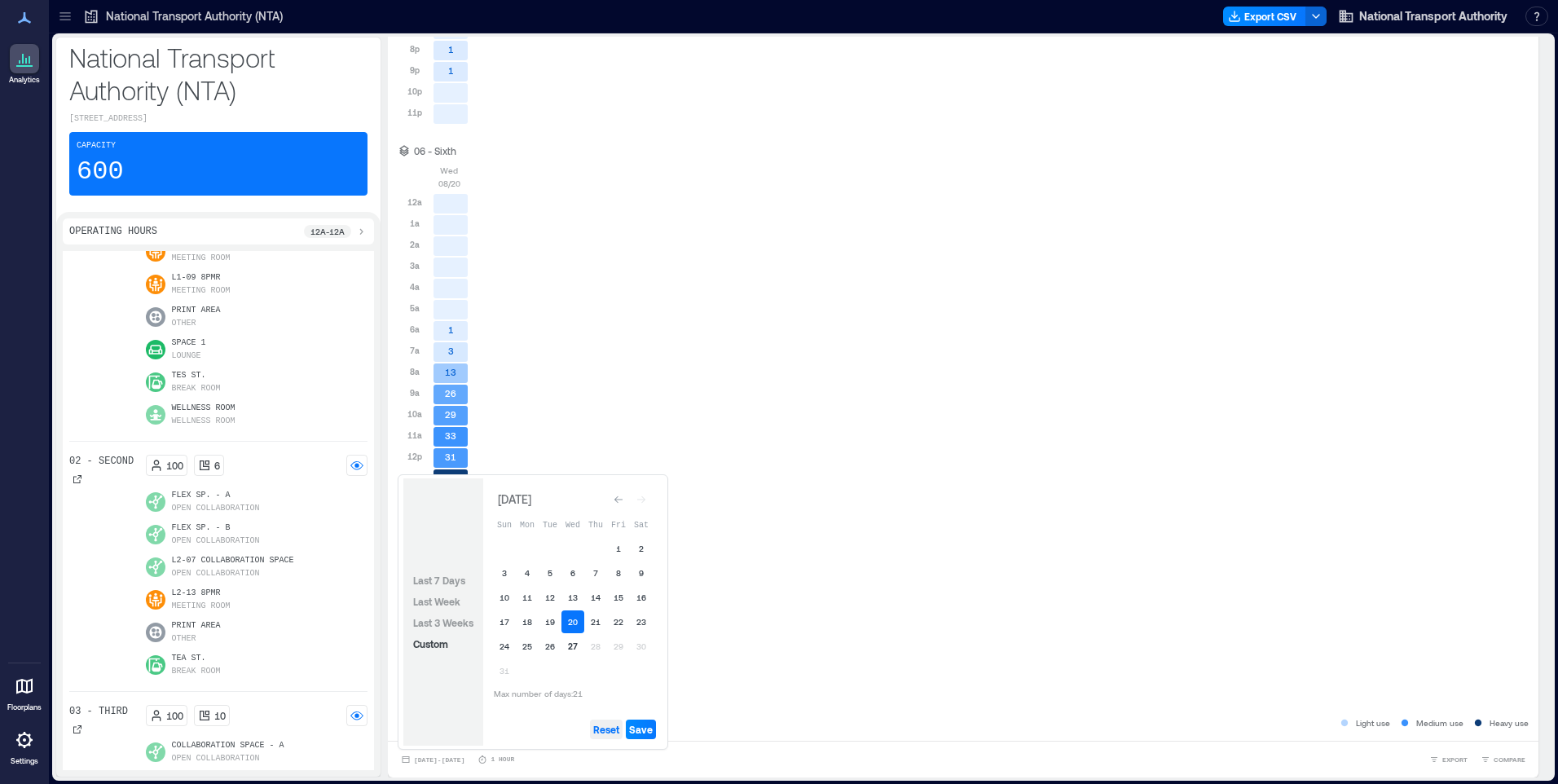
click at [613, 729] on span "Reset" at bounding box center [606, 729] width 26 height 13
click at [547, 623] on button "19" at bounding box center [550, 622] width 22 height 22
click at [641, 727] on span "Save" at bounding box center [640, 729] width 23 height 13
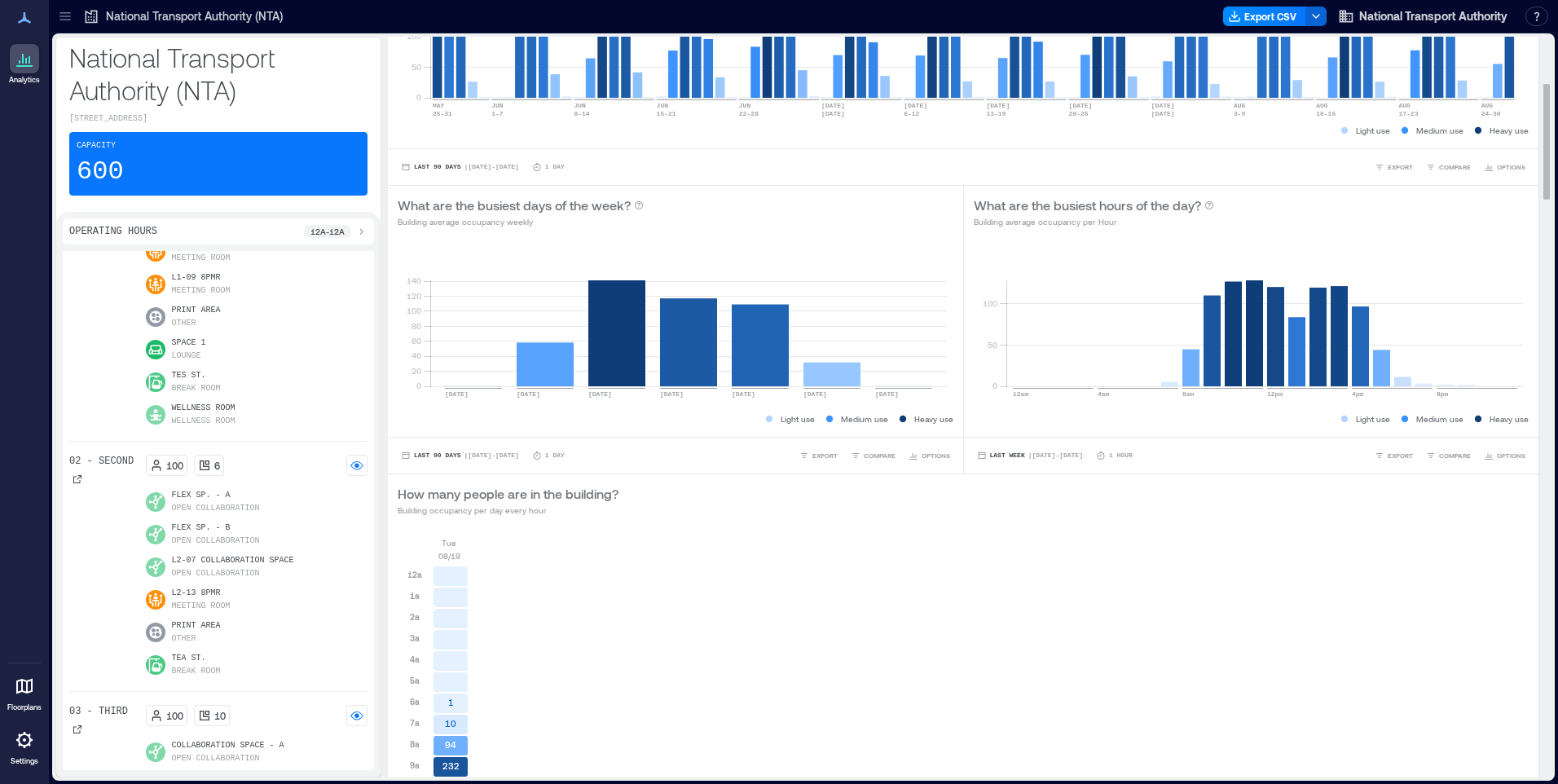
scroll to position [0, 0]
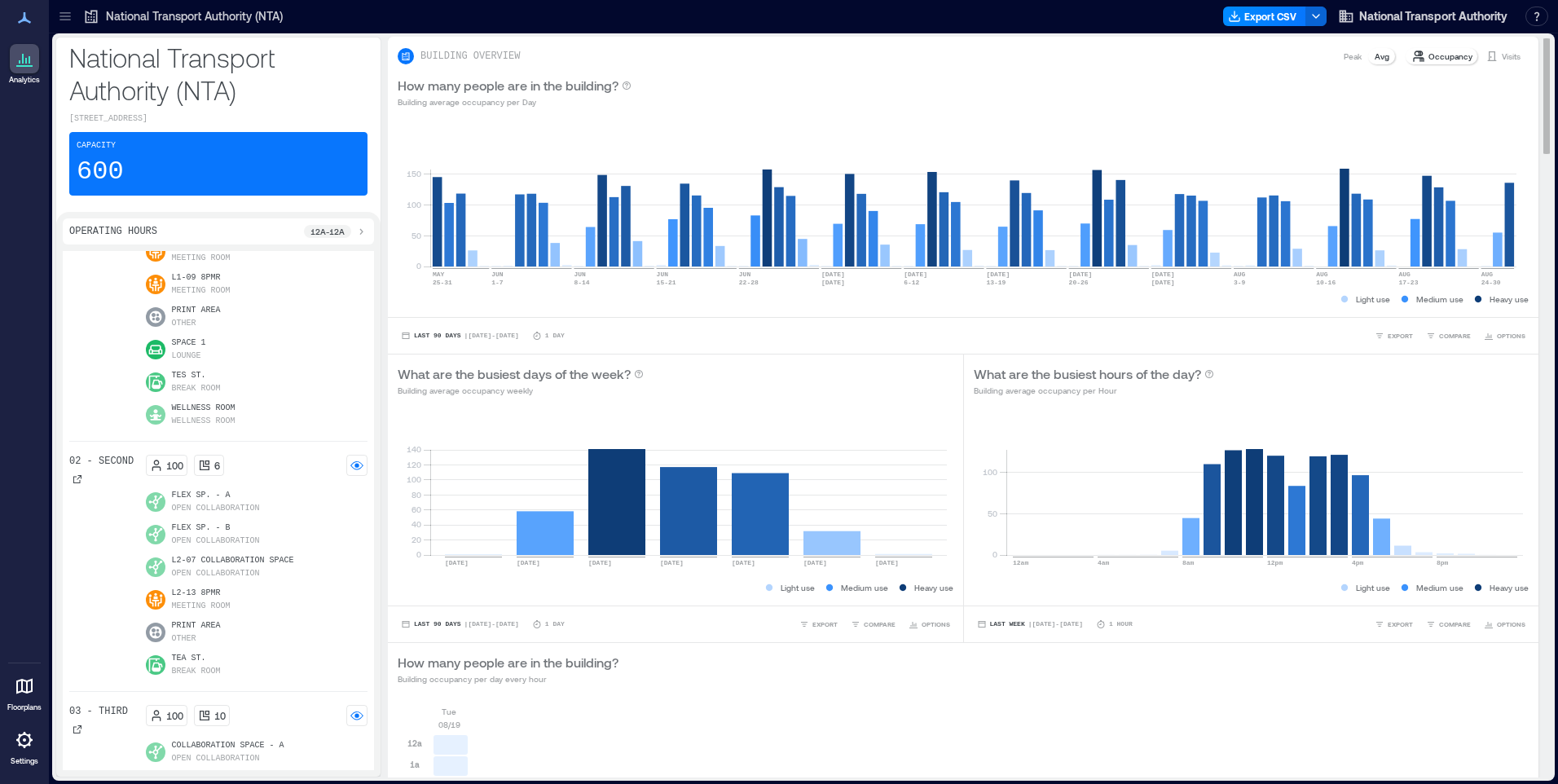
click at [1502, 56] on p "Visits" at bounding box center [1511, 56] width 19 height 13
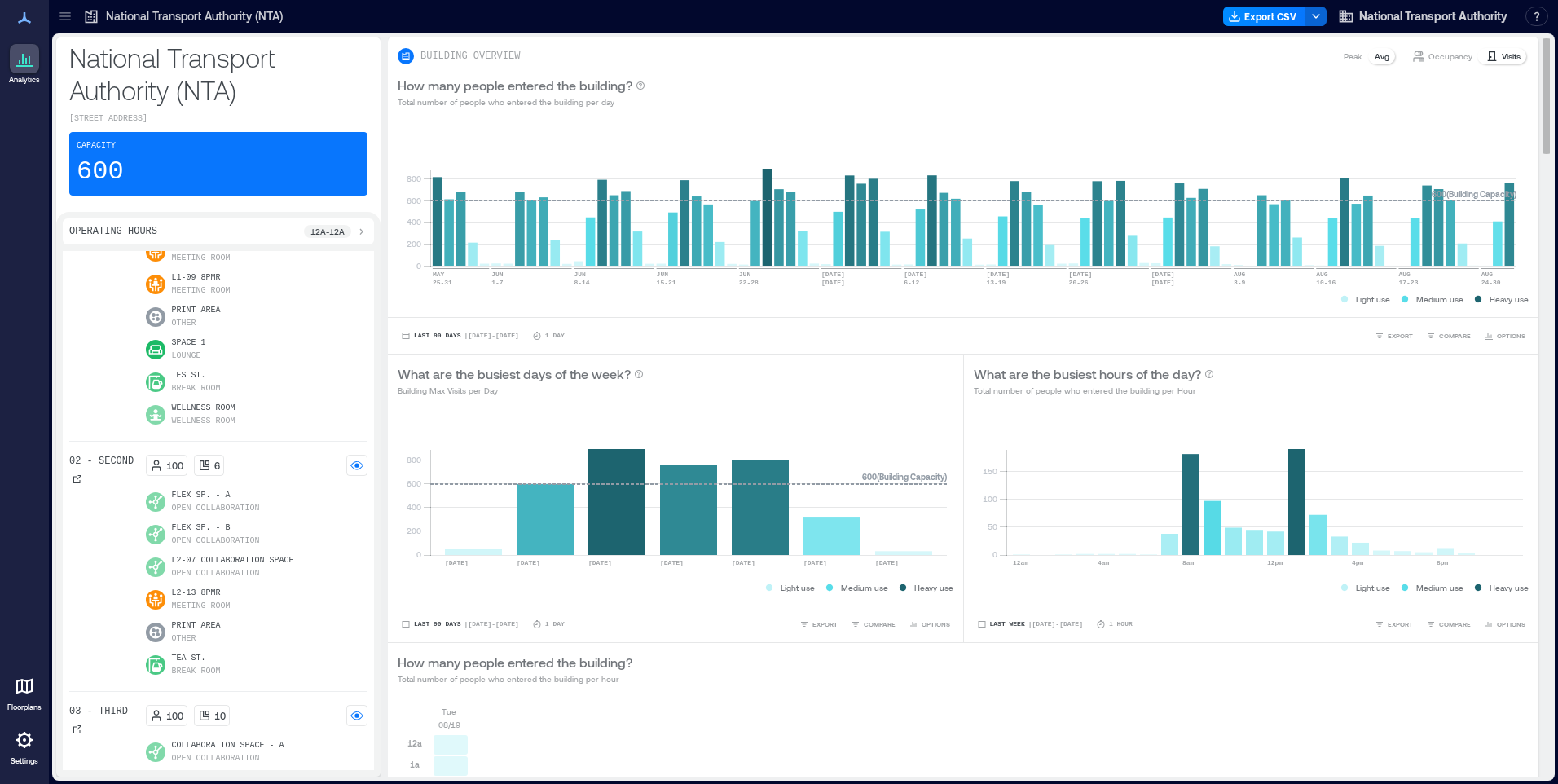
click at [1432, 54] on p "Occupancy" at bounding box center [1450, 56] width 44 height 13
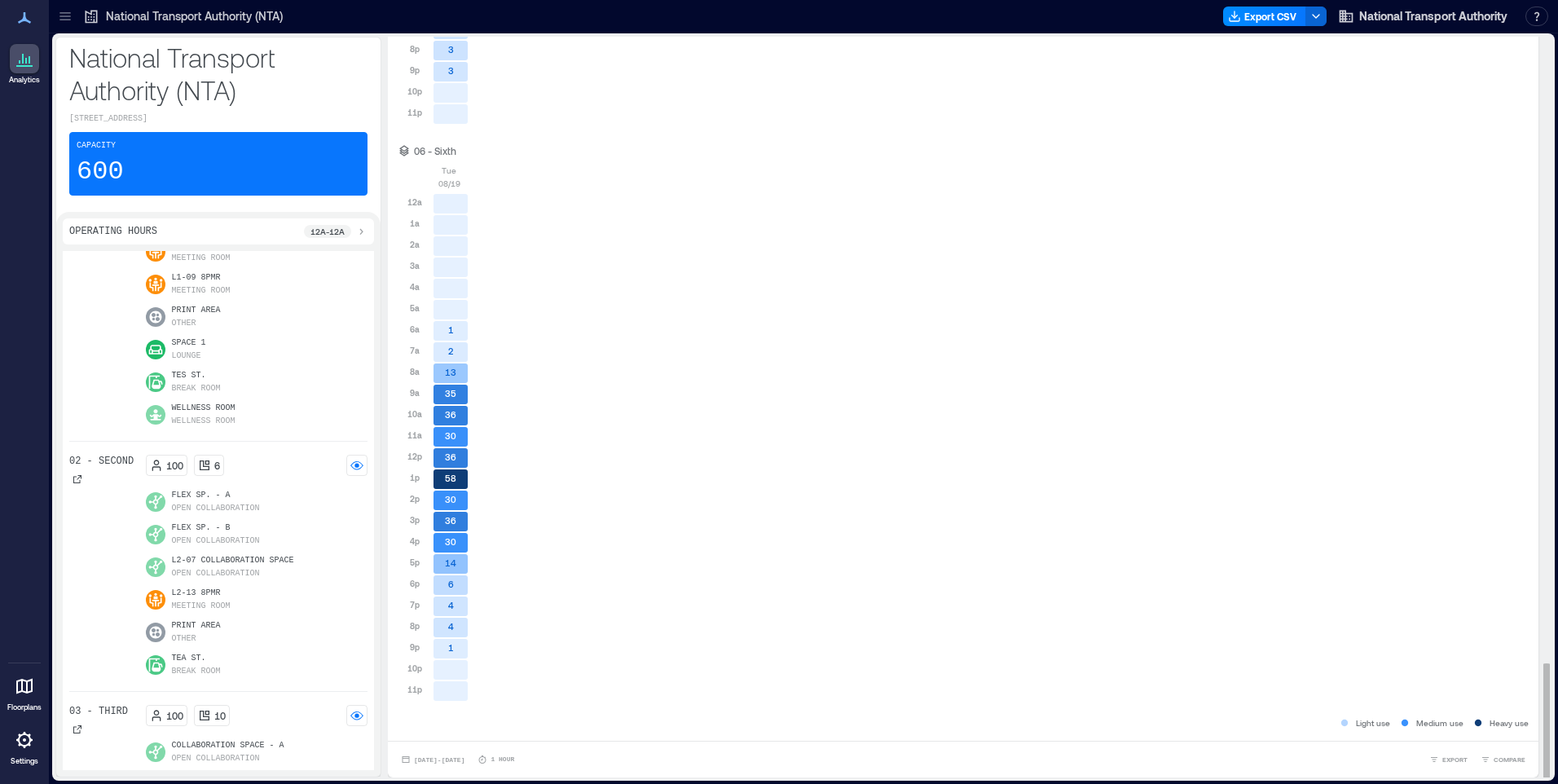
scroll to position [2, 0]
click at [445, 759] on span "[DATE] - [DATE]" at bounding box center [439, 758] width 50 height 7
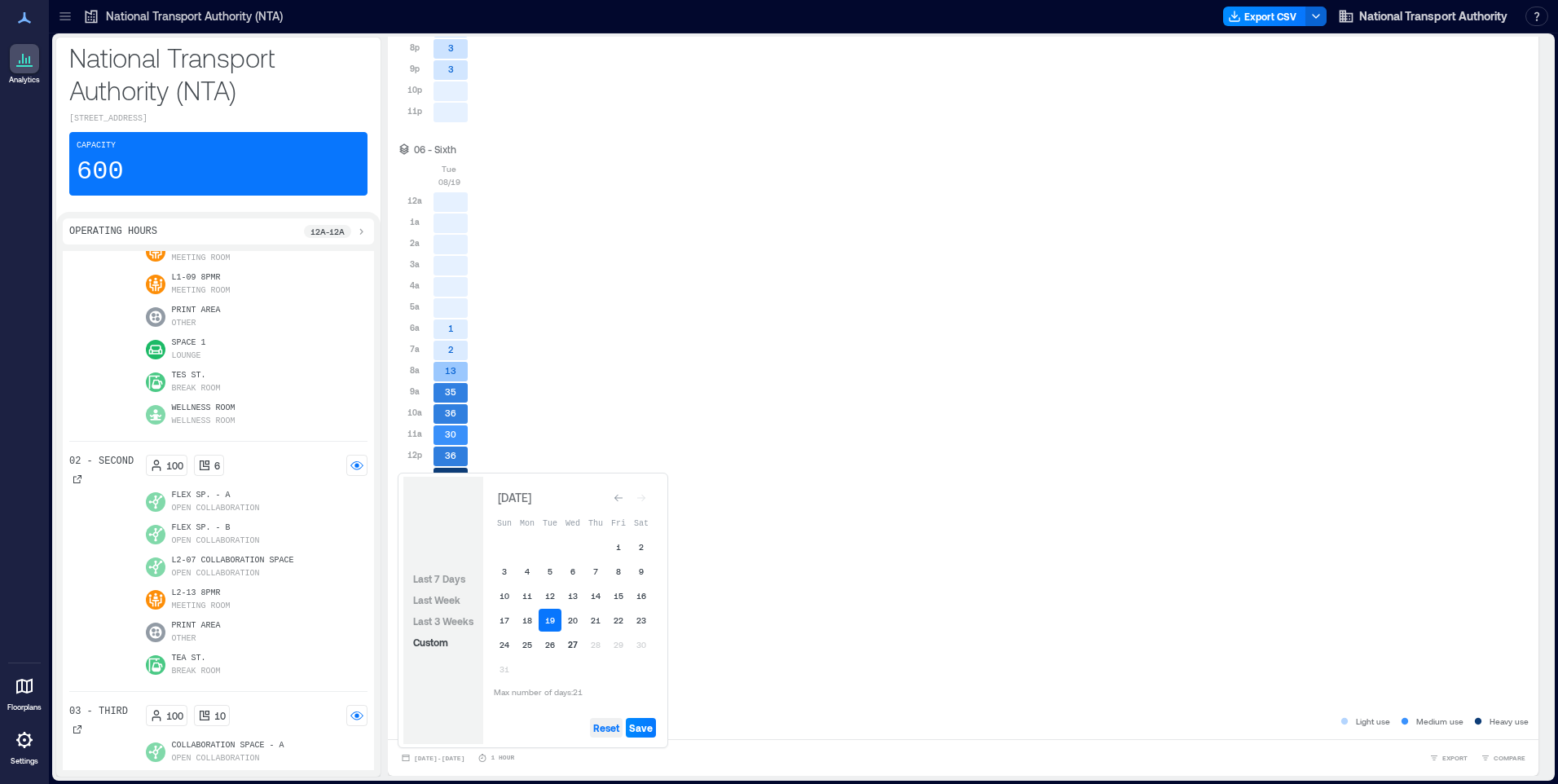
drag, startPoint x: 619, startPoint y: 730, endPoint x: 611, endPoint y: 710, distance: 21.5
click at [618, 729] on span "Reset" at bounding box center [606, 727] width 26 height 13
click at [530, 646] on button "25" at bounding box center [527, 644] width 22 height 22
click at [642, 725] on span "Save" at bounding box center [640, 727] width 23 height 13
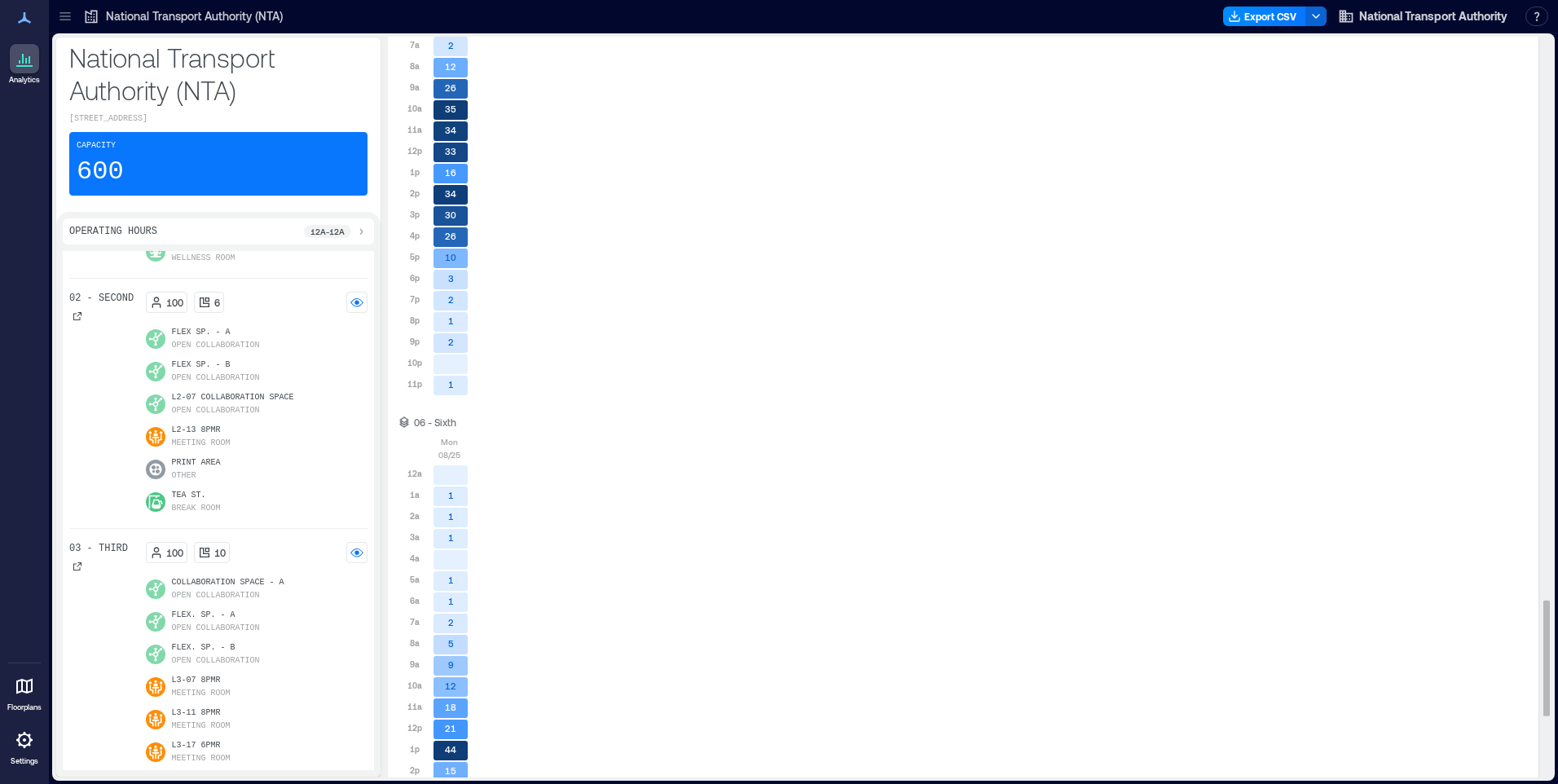
scroll to position [4001, 0]
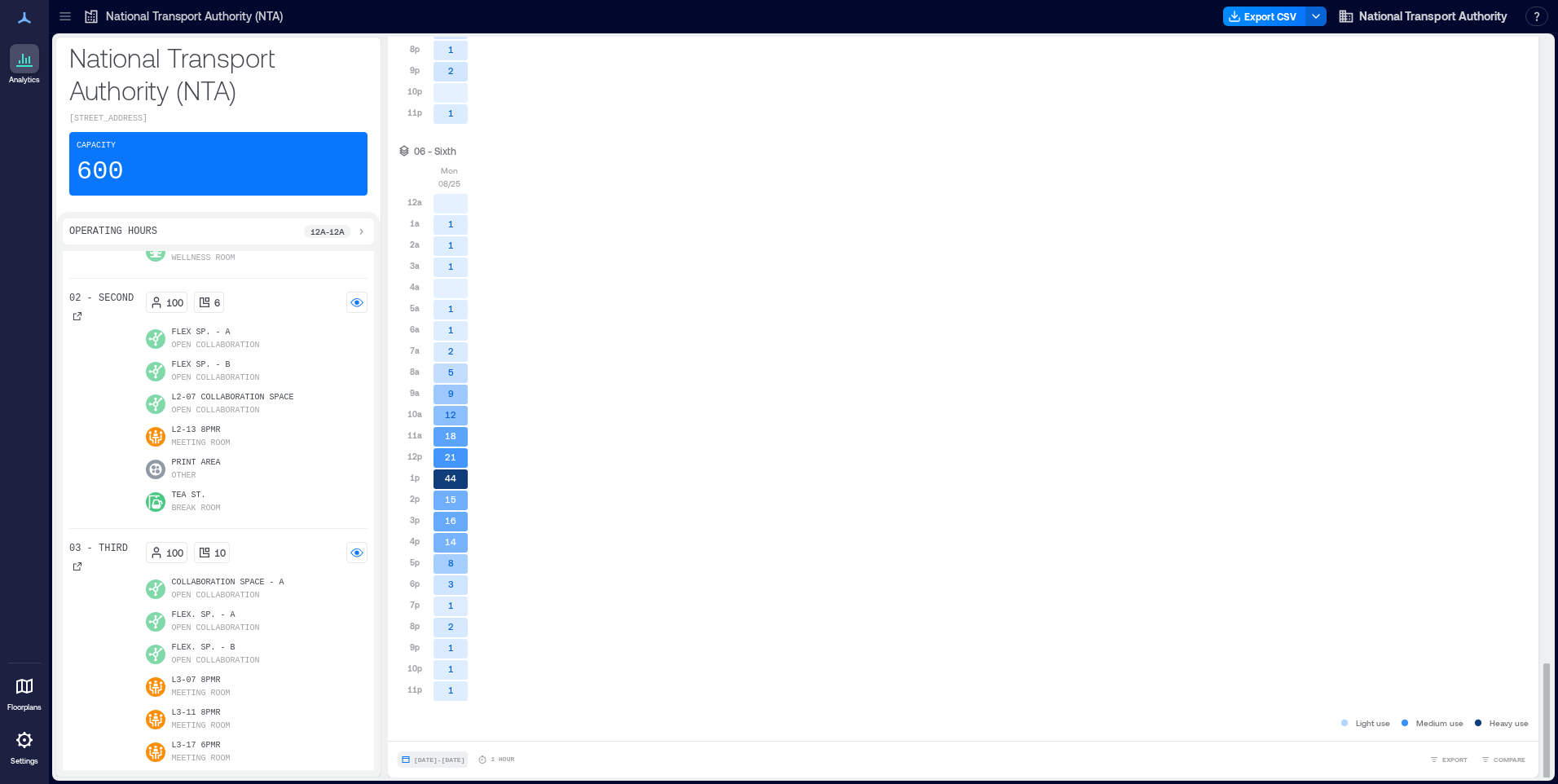
click at [452, 759] on span "[DATE] - [DATE]" at bounding box center [439, 760] width 50 height 7
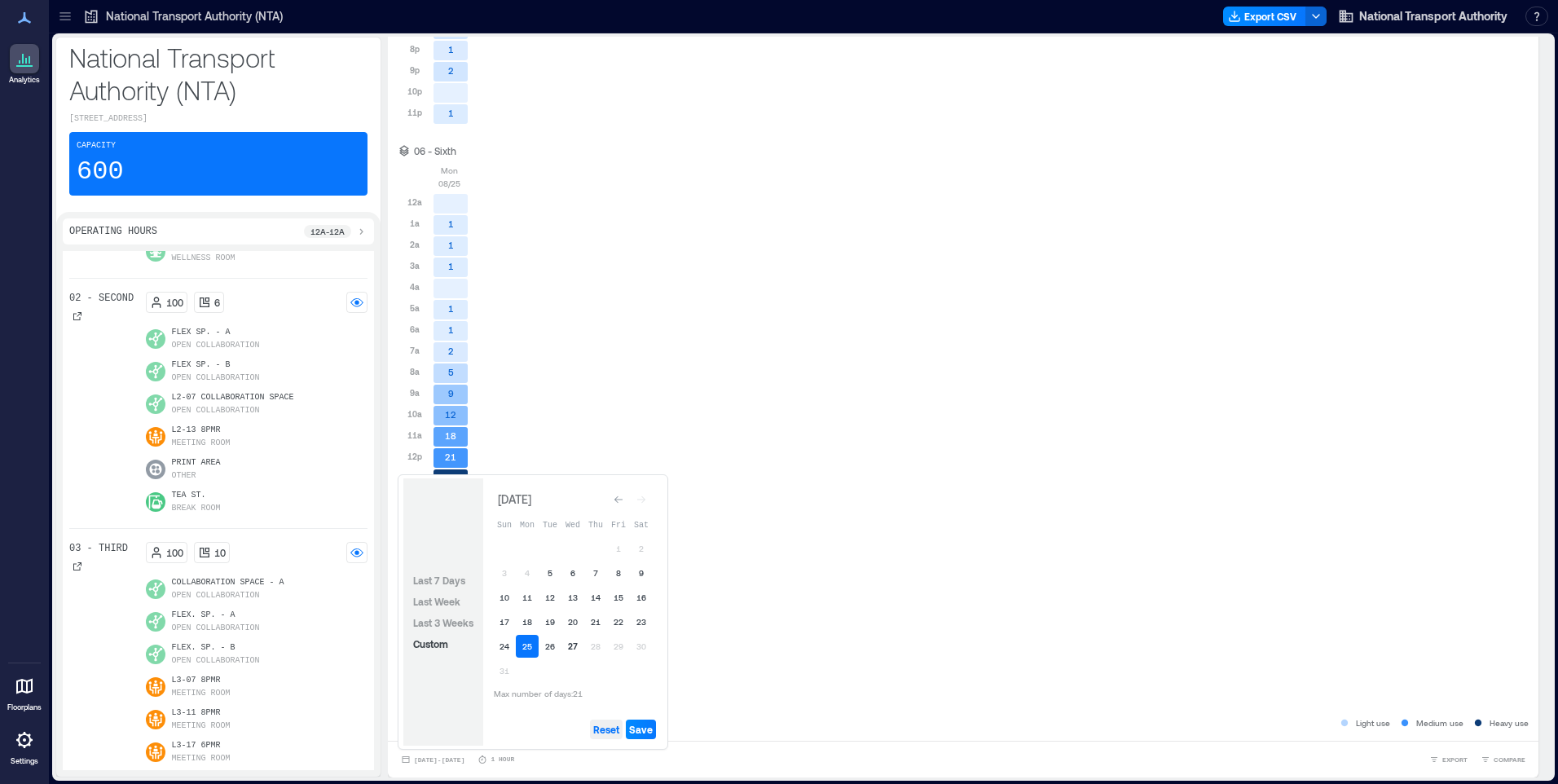
click at [612, 729] on span "Reset" at bounding box center [606, 729] width 26 height 13
click at [618, 494] on div "Go to previous month" at bounding box center [618, 498] width 16 height 16
click at [619, 499] on icon "Go to previous month" at bounding box center [618, 502] width 9 height 9
click at [547, 652] on button "27" at bounding box center [550, 649] width 22 height 22
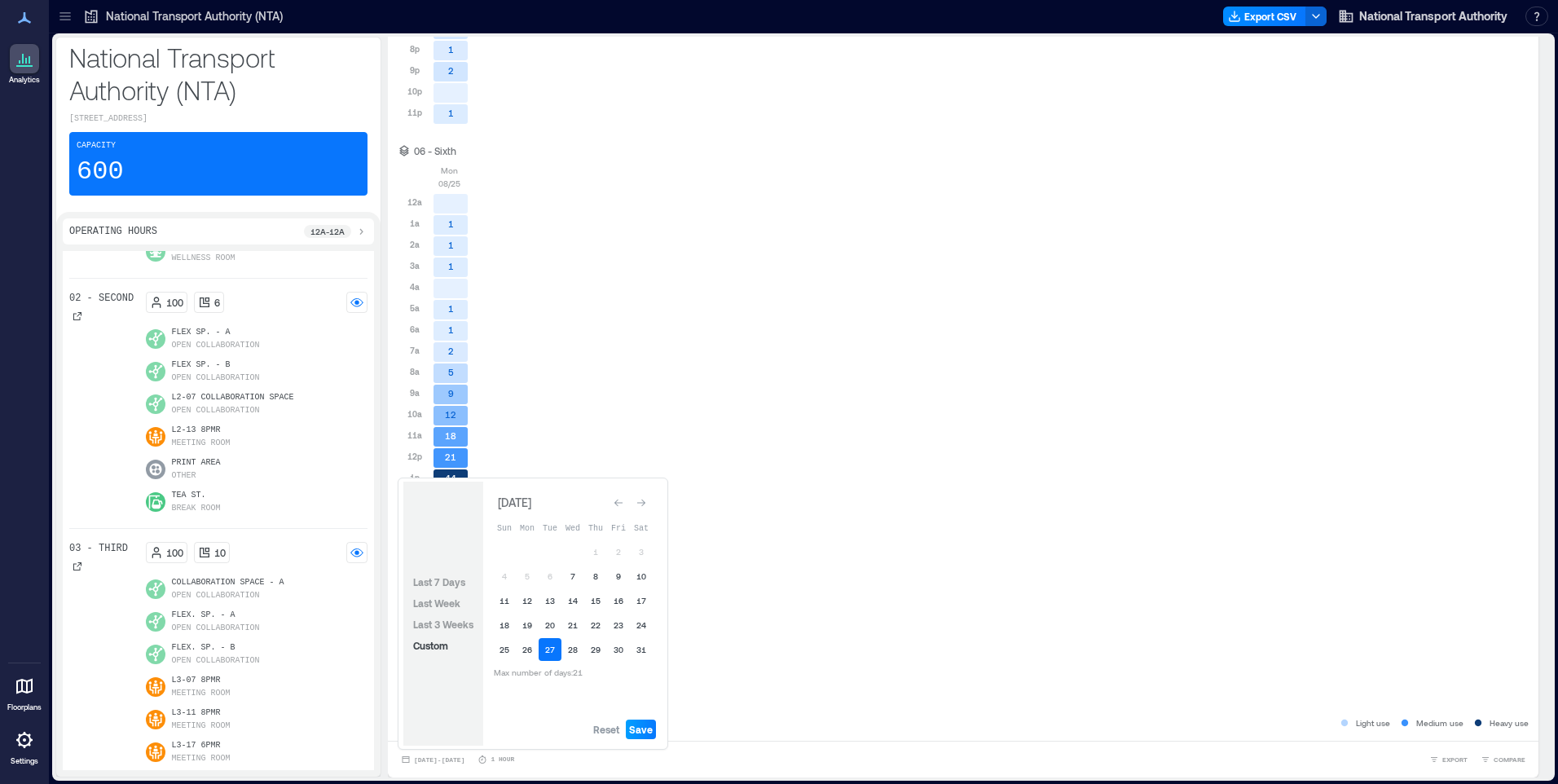
click at [637, 729] on span "Save" at bounding box center [640, 729] width 23 height 13
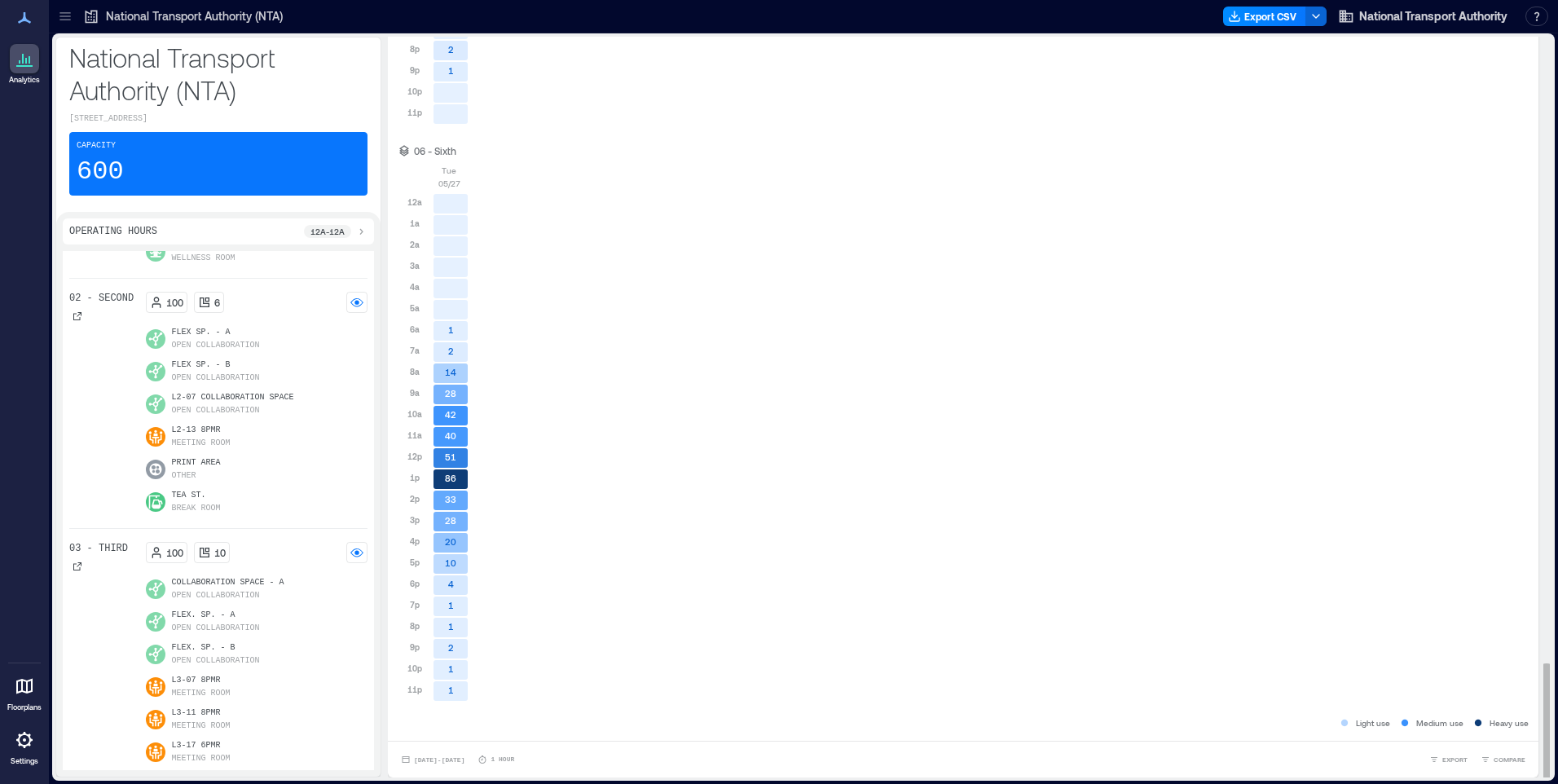
scroll to position [2, 0]
click at [420, 761] on span "[DATE] - [DATE]" at bounding box center [439, 758] width 50 height 7
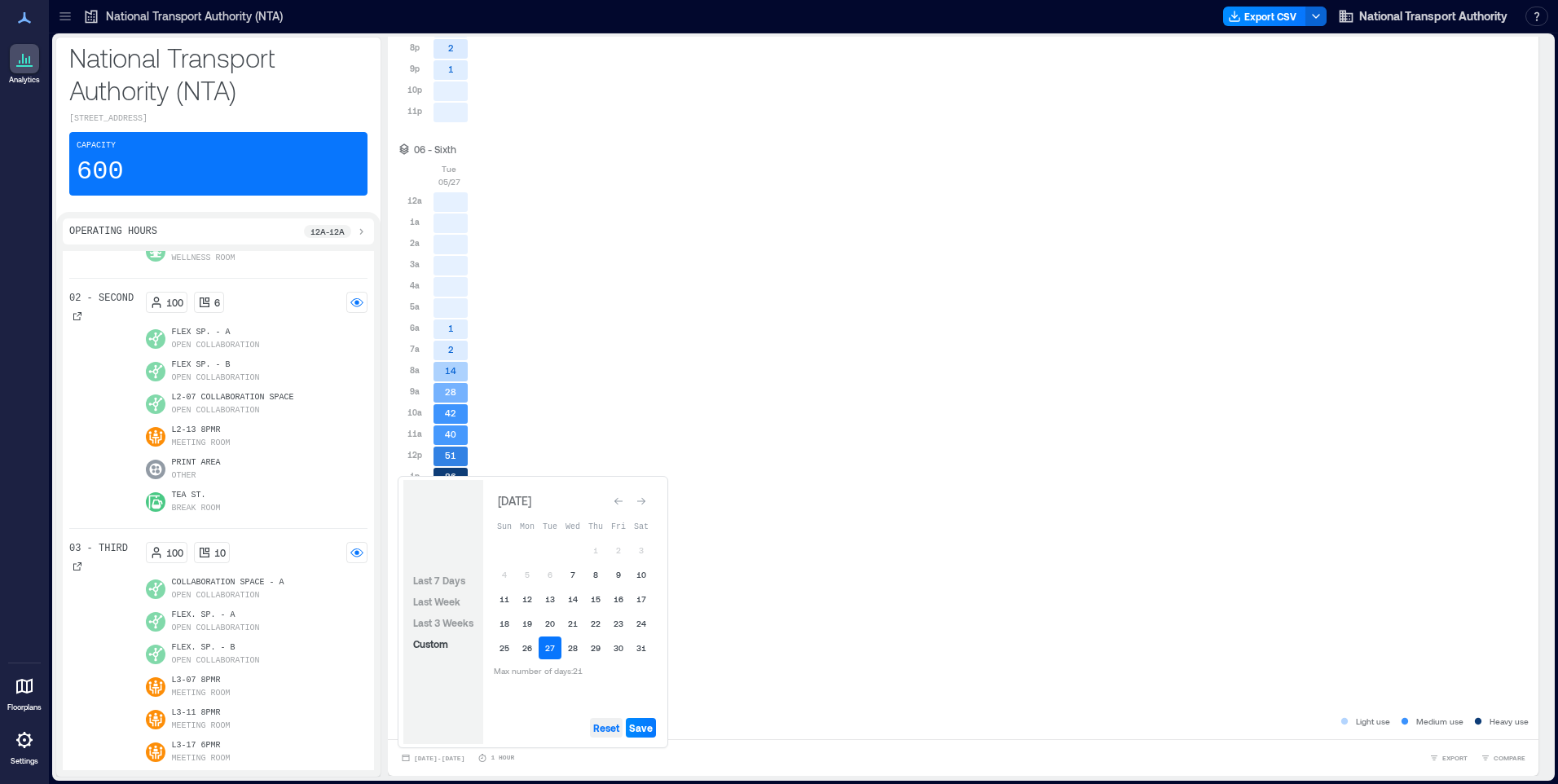
click at [611, 727] on span "Reset" at bounding box center [606, 727] width 26 height 13
click at [638, 499] on icon "Go to next month" at bounding box center [641, 501] width 9 height 9
click at [639, 499] on icon "Go to next month" at bounding box center [641, 501] width 9 height 9
click at [568, 640] on button "27" at bounding box center [572, 644] width 22 height 22
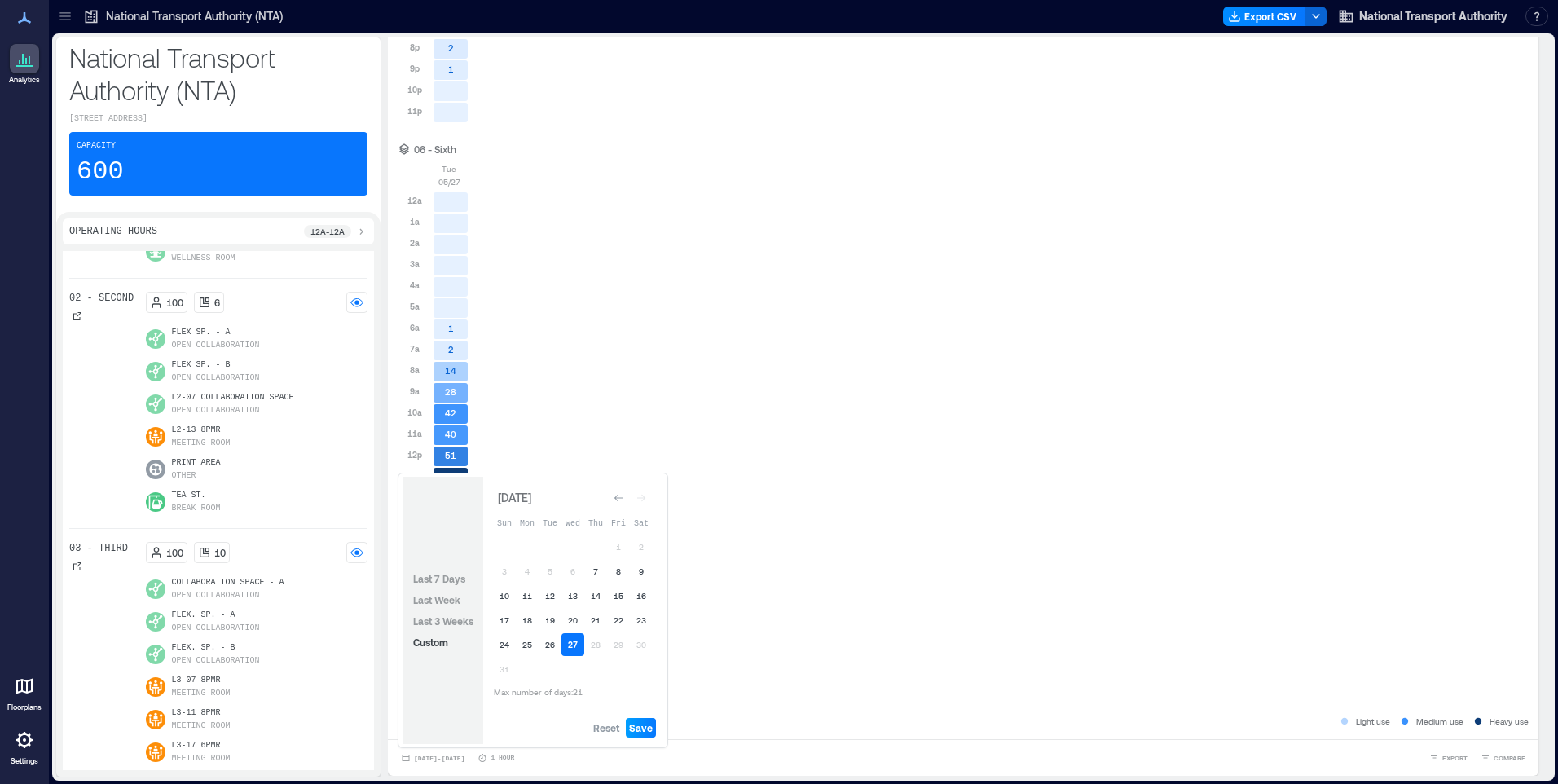
click at [649, 728] on span "Save" at bounding box center [640, 727] width 23 height 13
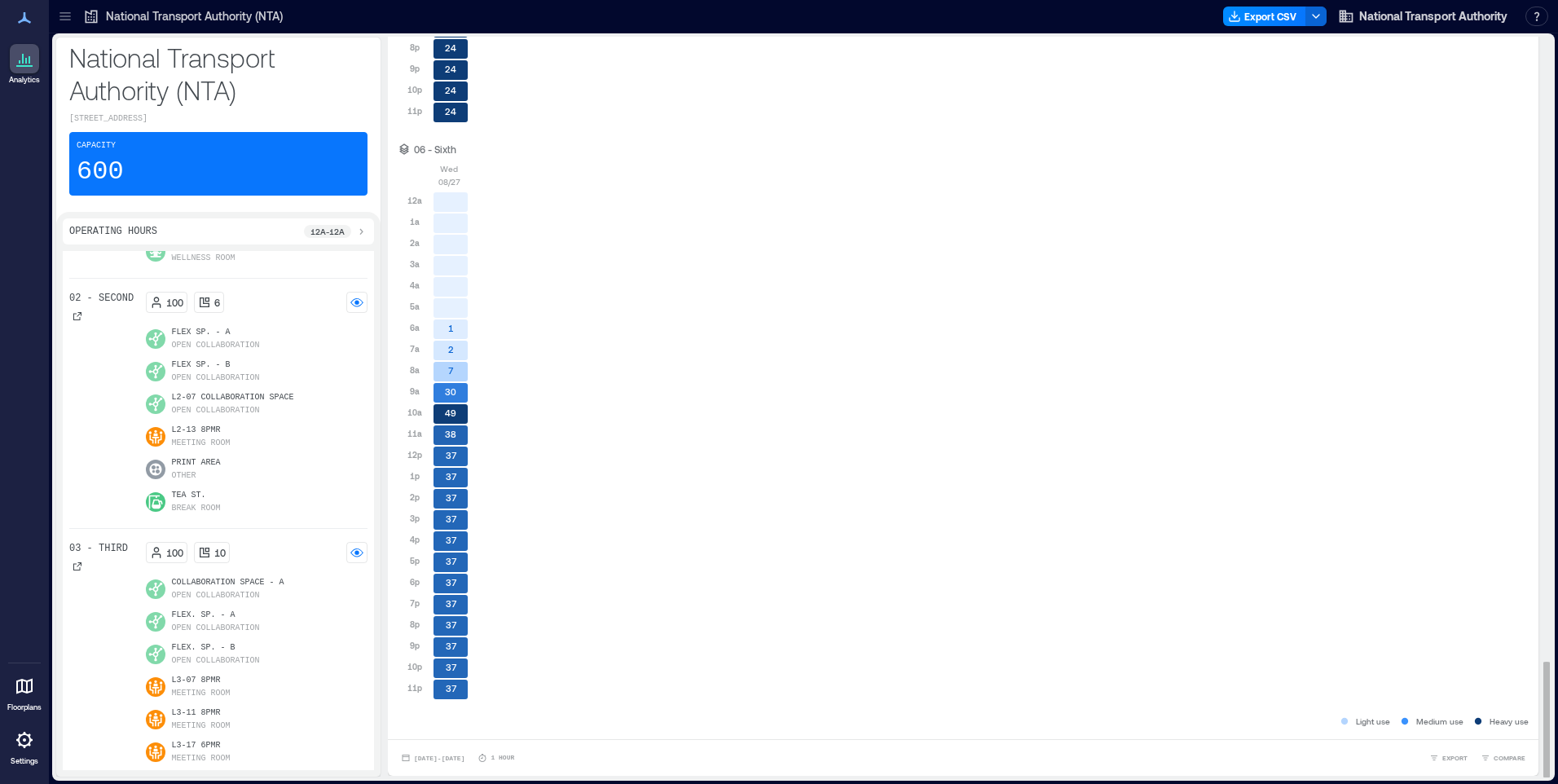
drag, startPoint x: 427, startPoint y: 755, endPoint x: 441, endPoint y: 749, distance: 15.2
click at [437, 752] on button "[DATE] - [DATE]" at bounding box center [432, 757] width 70 height 16
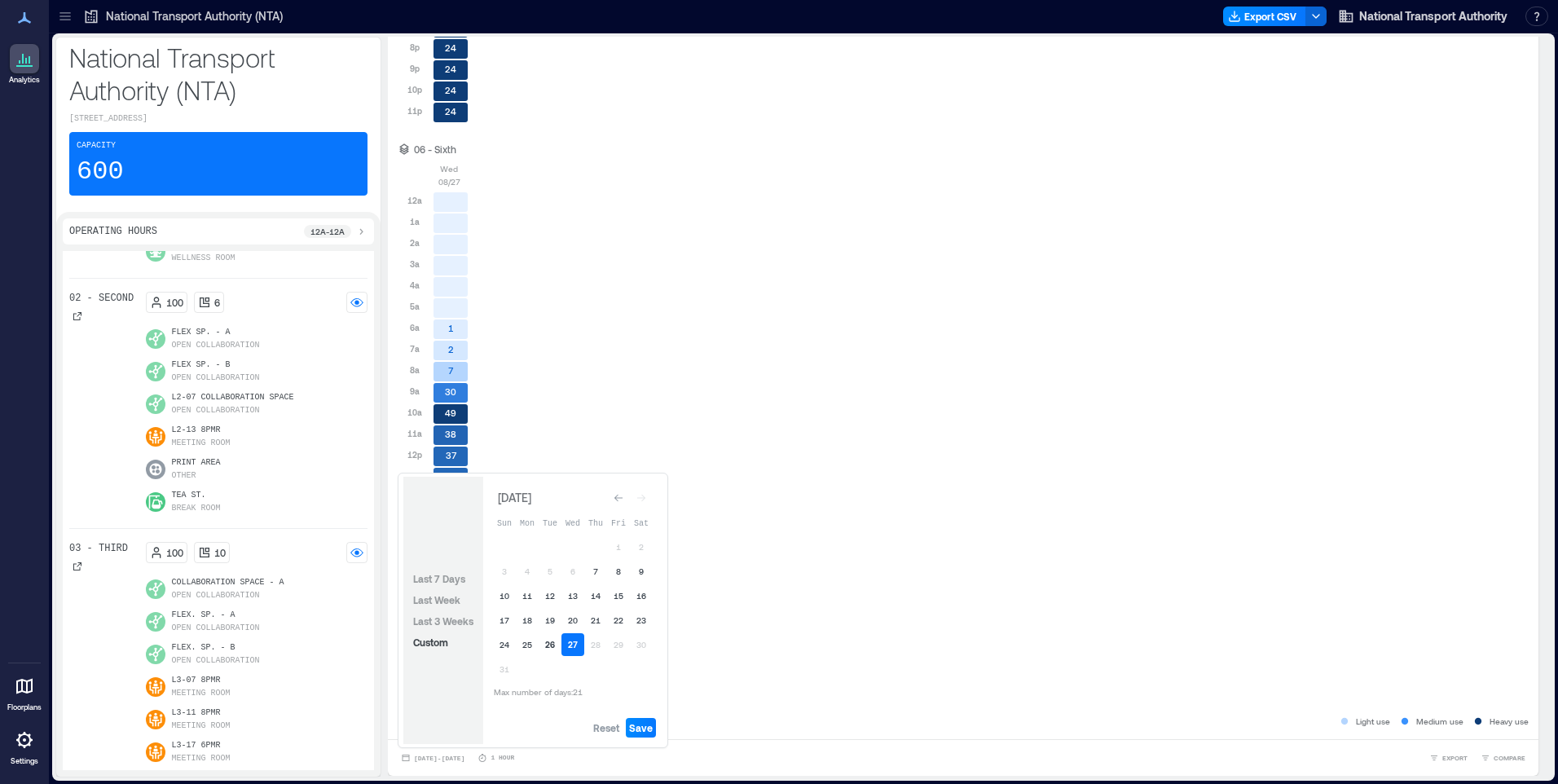
click at [551, 639] on button "26" at bounding box center [550, 644] width 22 height 22
click at [609, 727] on span "Reset" at bounding box center [606, 727] width 26 height 13
click at [551, 649] on button "26" at bounding box center [550, 644] width 22 height 22
click at [649, 728] on span "Save" at bounding box center [640, 727] width 23 height 13
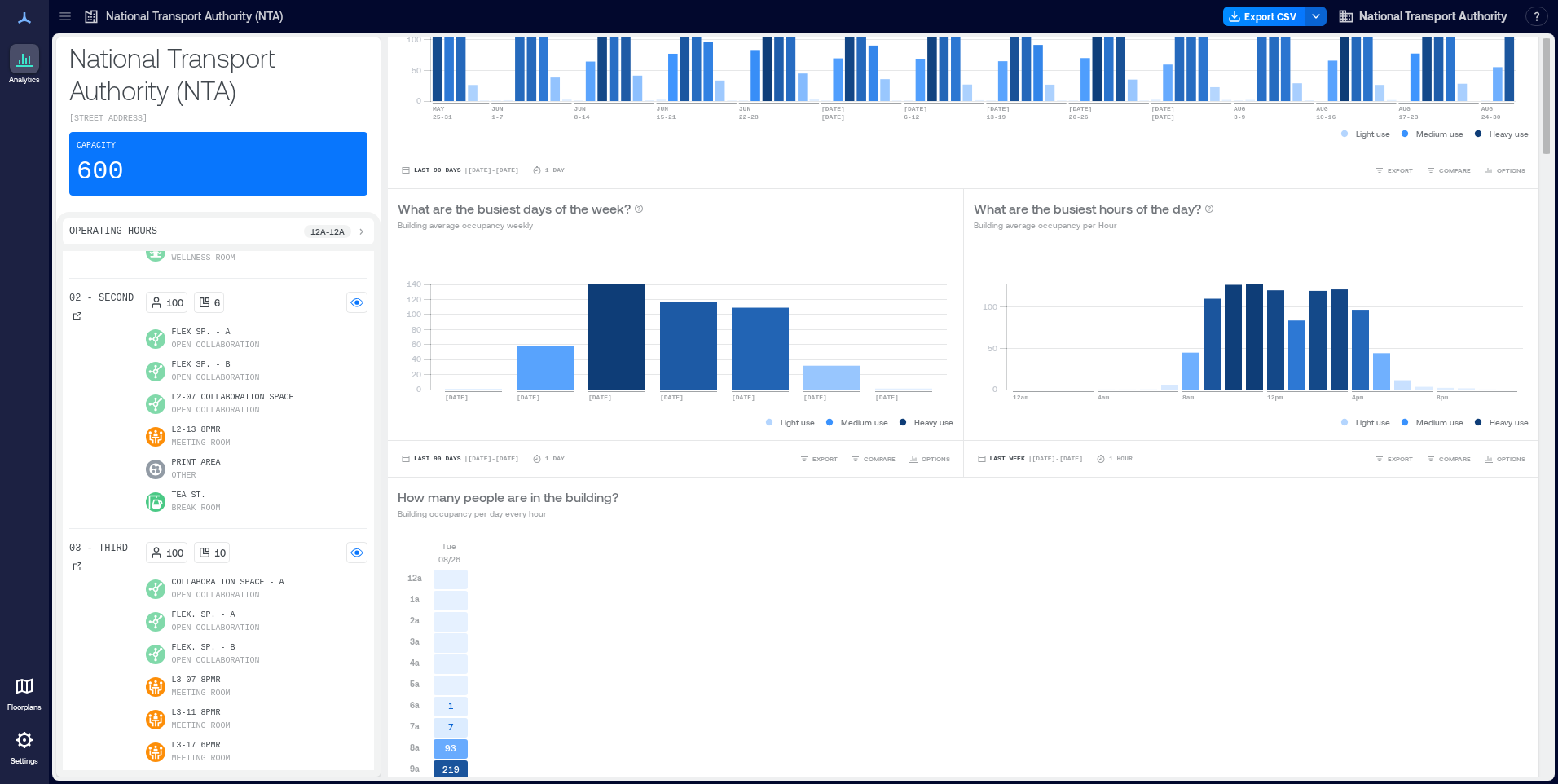
scroll to position [0, 0]
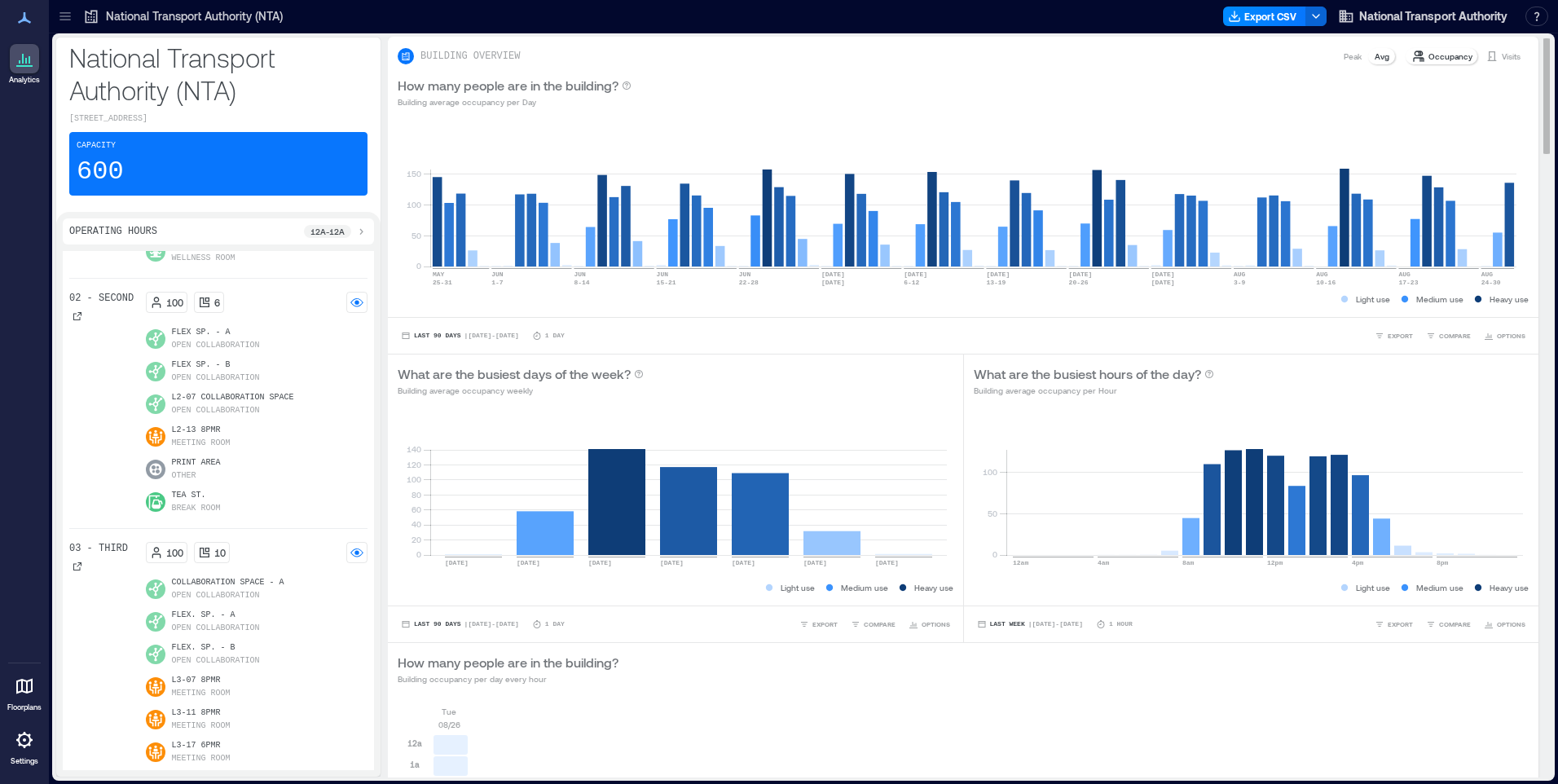
click at [1343, 58] on p "Peak" at bounding box center [1352, 56] width 18 height 13
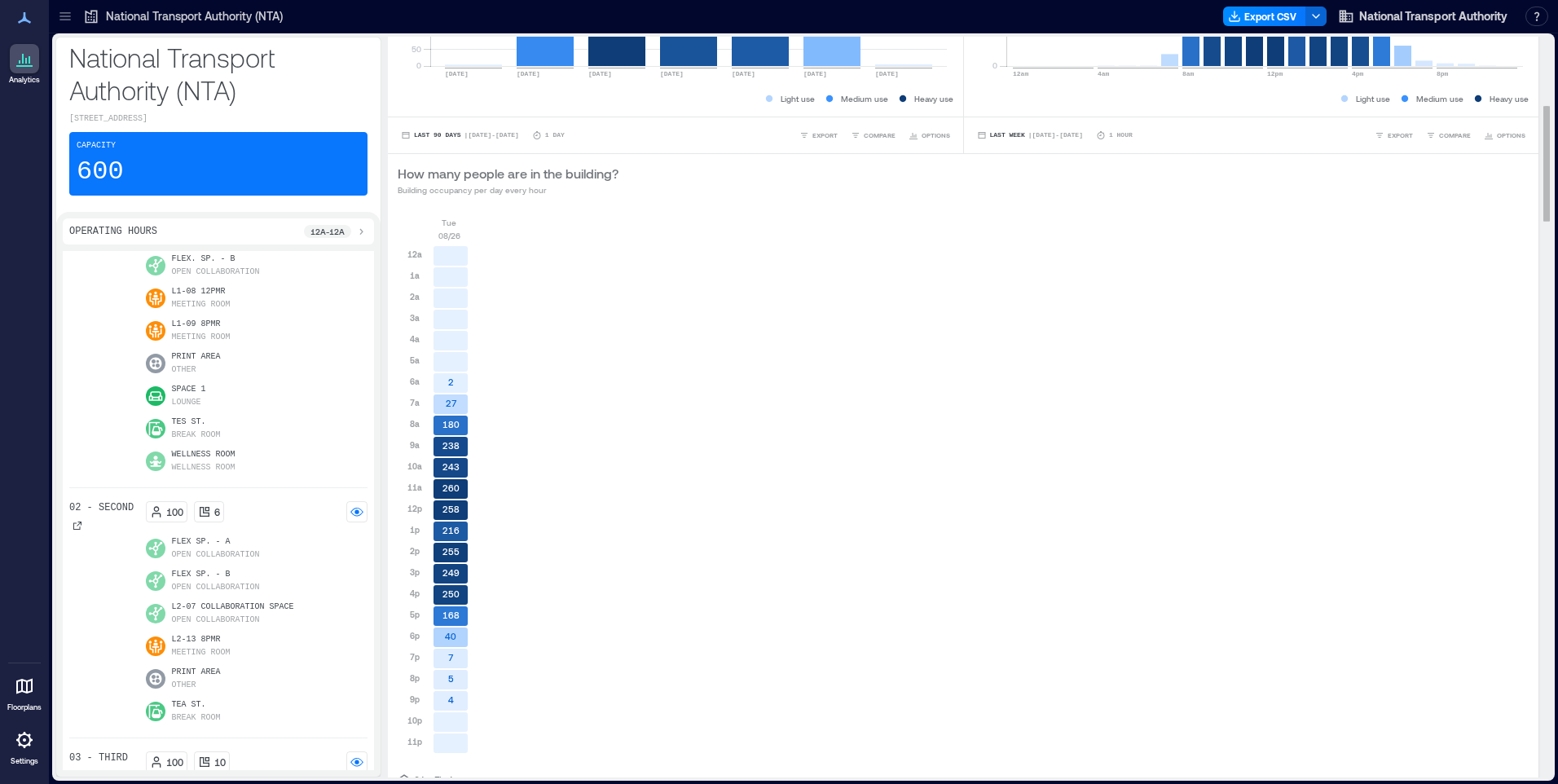
scroll to position [407, 0]
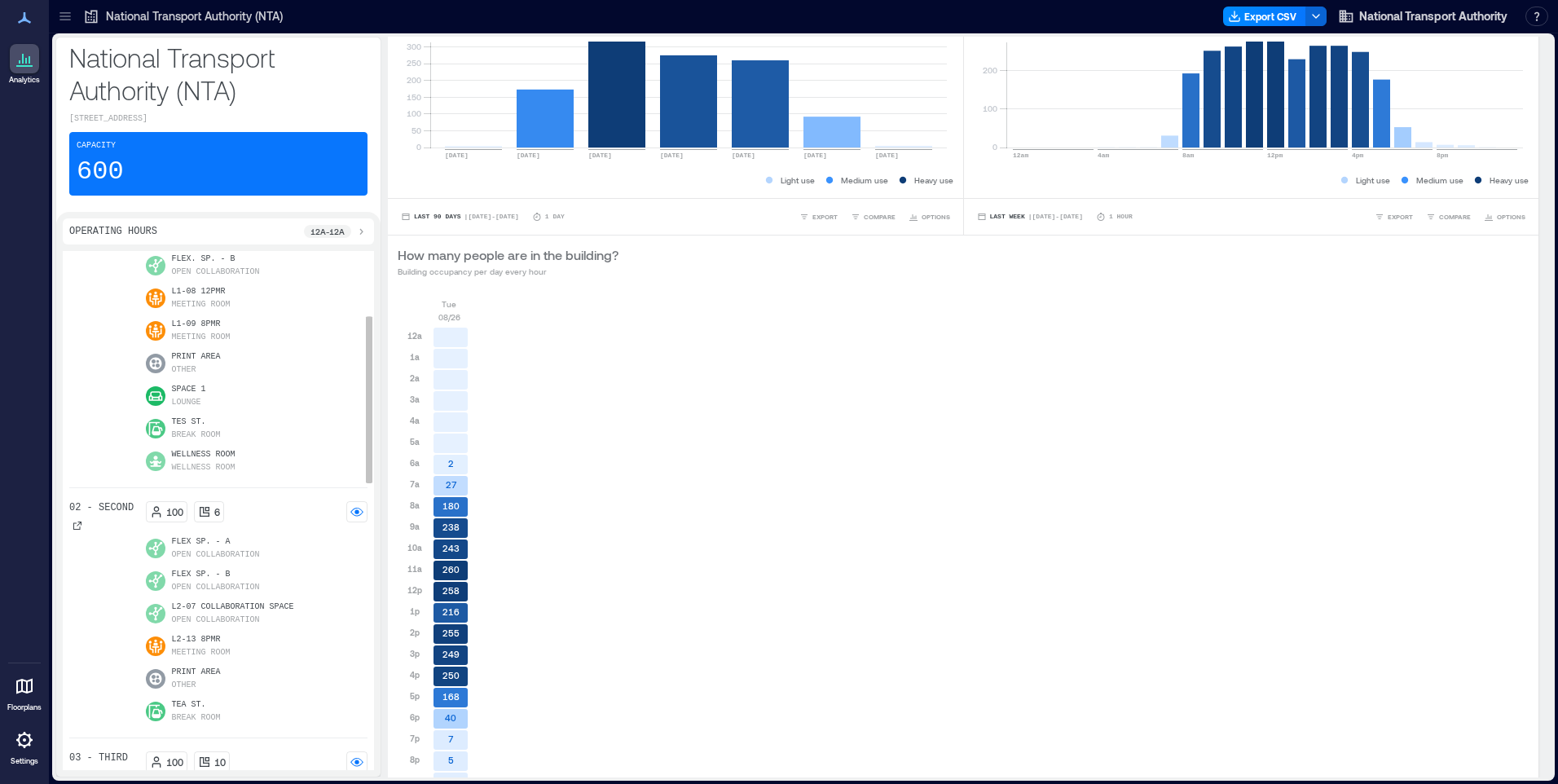
click at [193, 319] on p "L1-09 8PMR" at bounding box center [201, 324] width 59 height 13
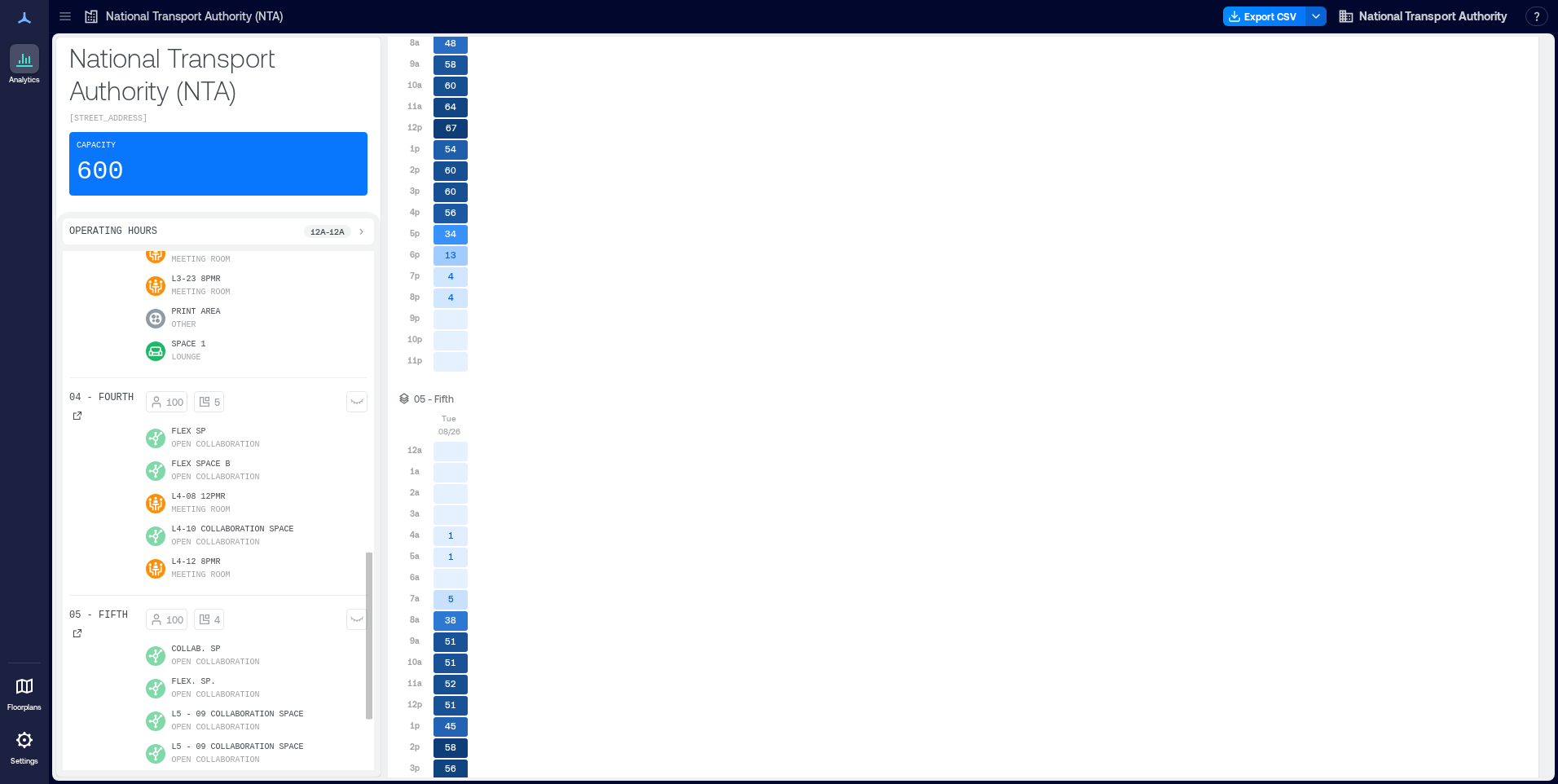
scroll to position [931, 0]
click at [74, 426] on icon at bounding box center [77, 423] width 8 height 8
